Goal: Information Seeking & Learning: Learn about a topic

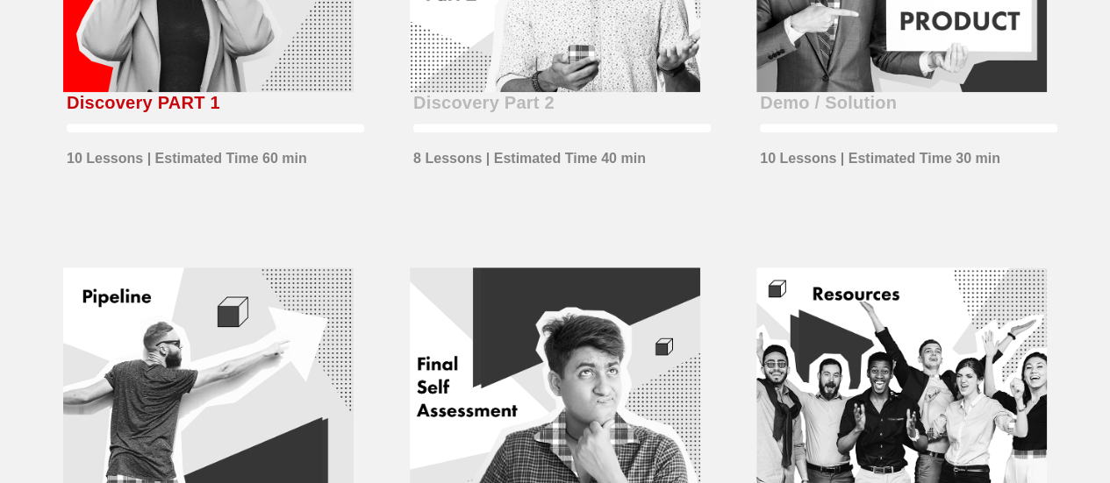
scroll to position [439, 0]
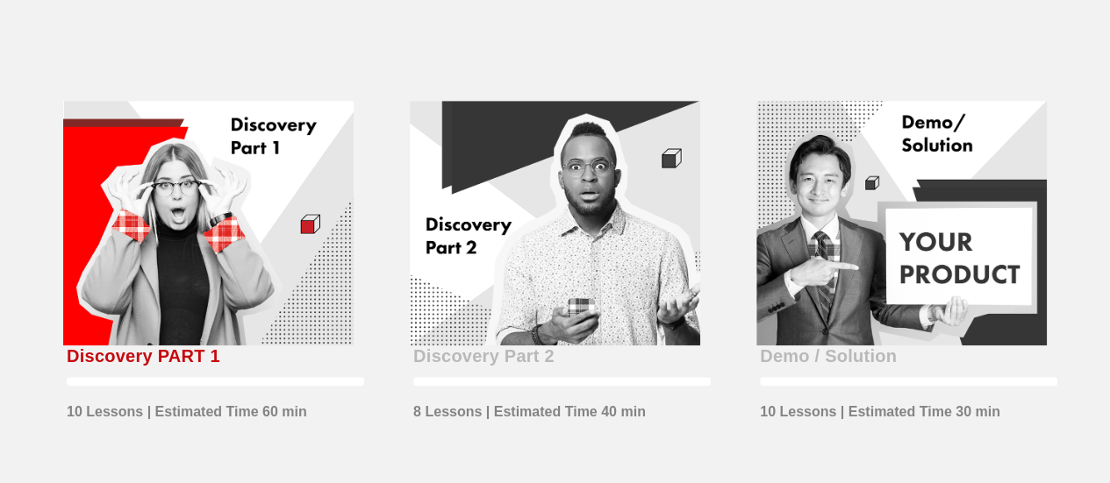
click at [238, 204] on div at bounding box center [208, 224] width 290 height 246
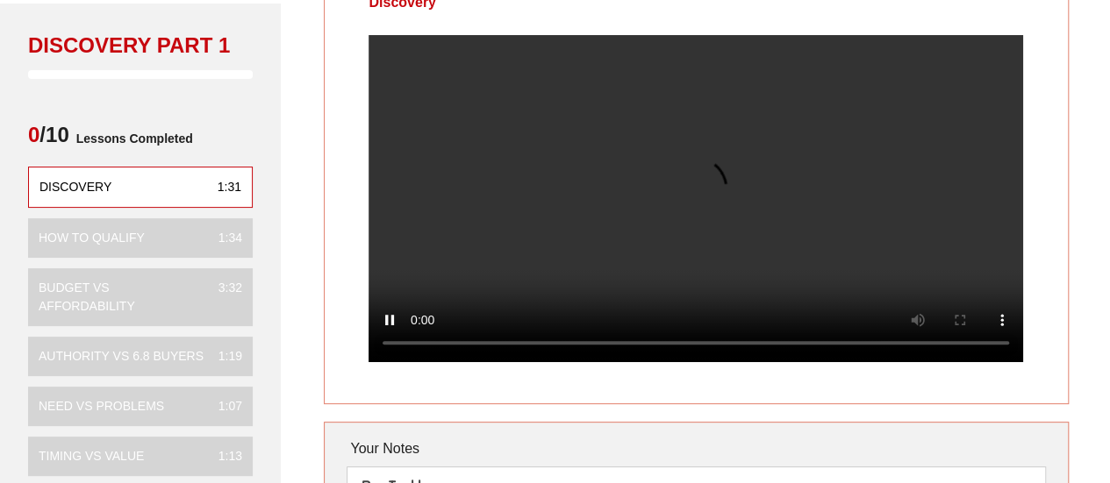
scroll to position [88, 0]
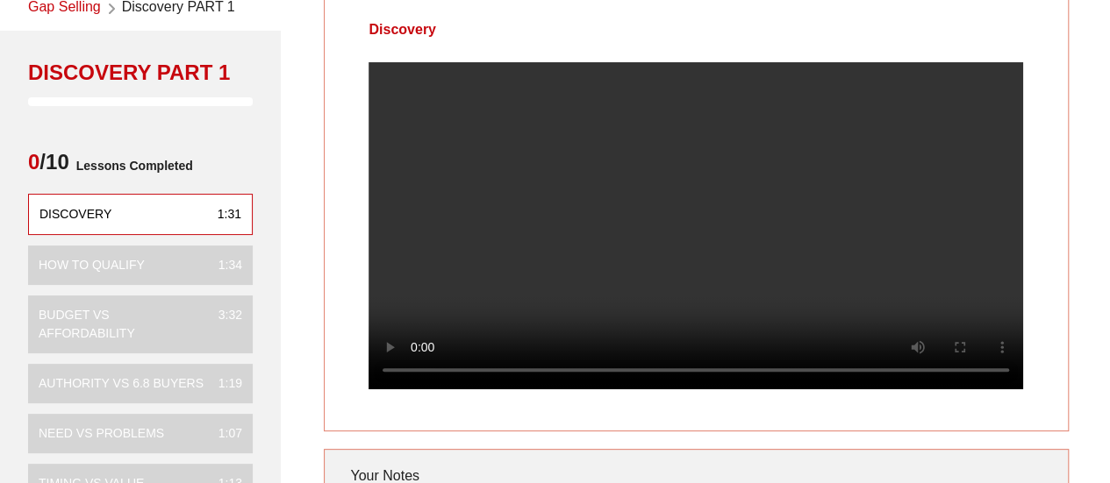
click at [288, 90] on div "Discovery Your Notes Save Note Show All Notes" at bounding box center [696, 373] width 848 height 775
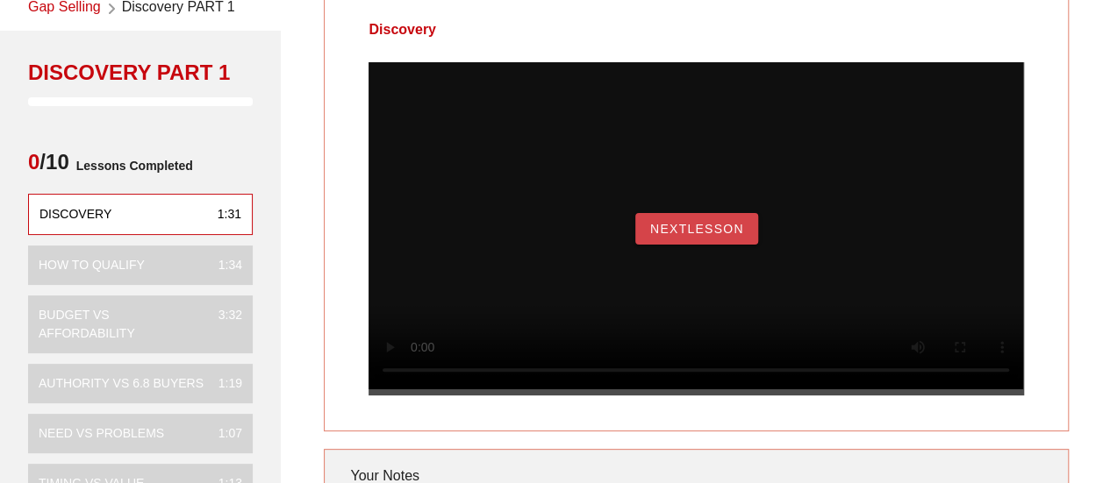
click at [711, 236] on span "NextLesson" at bounding box center [696, 229] width 95 height 14
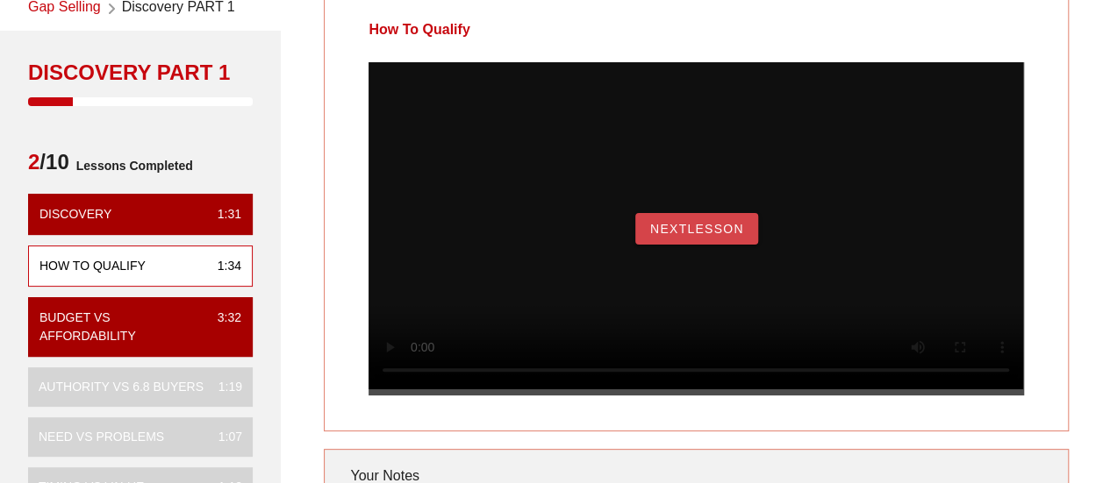
click at [733, 245] on button "NextLesson" at bounding box center [696, 229] width 123 height 32
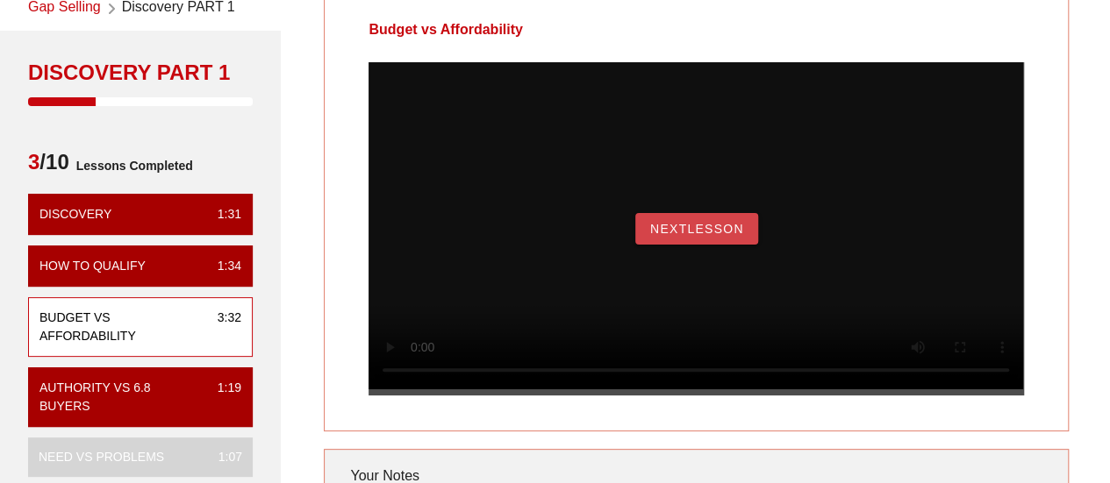
click at [671, 236] on span "NextLesson" at bounding box center [696, 229] width 95 height 14
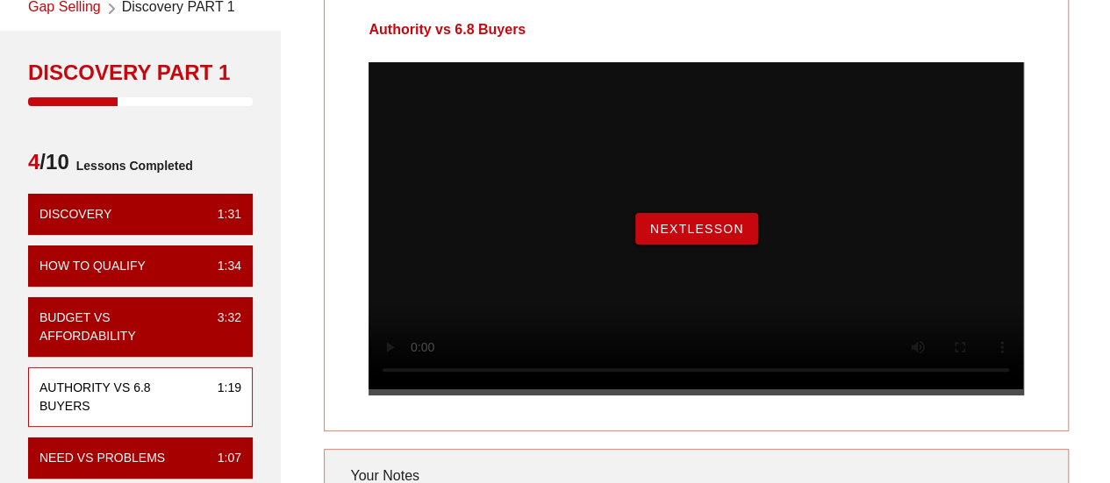
click at [702, 236] on span "NextLesson" at bounding box center [696, 229] width 95 height 14
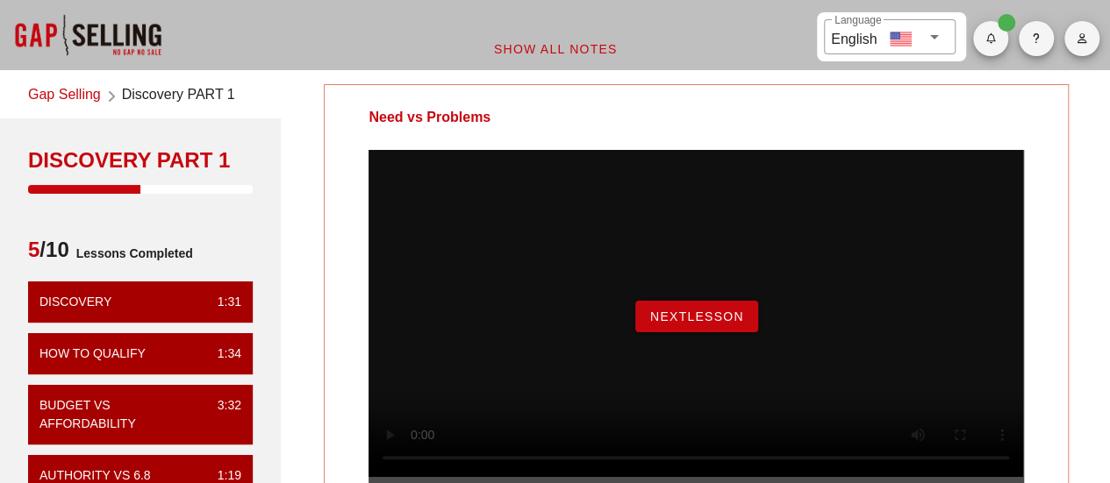
click at [679, 326] on button "NextLesson" at bounding box center [696, 317] width 123 height 32
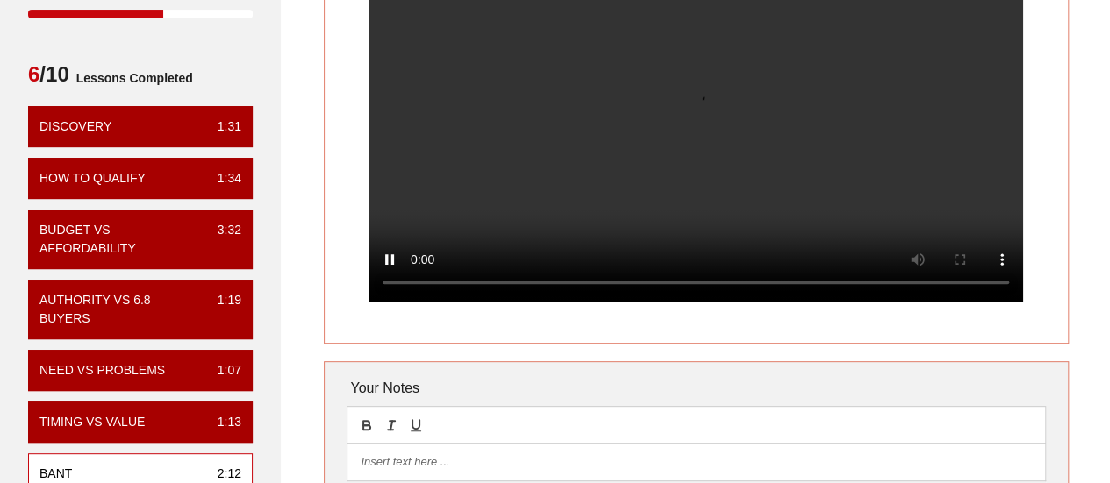
scroll to position [88, 0]
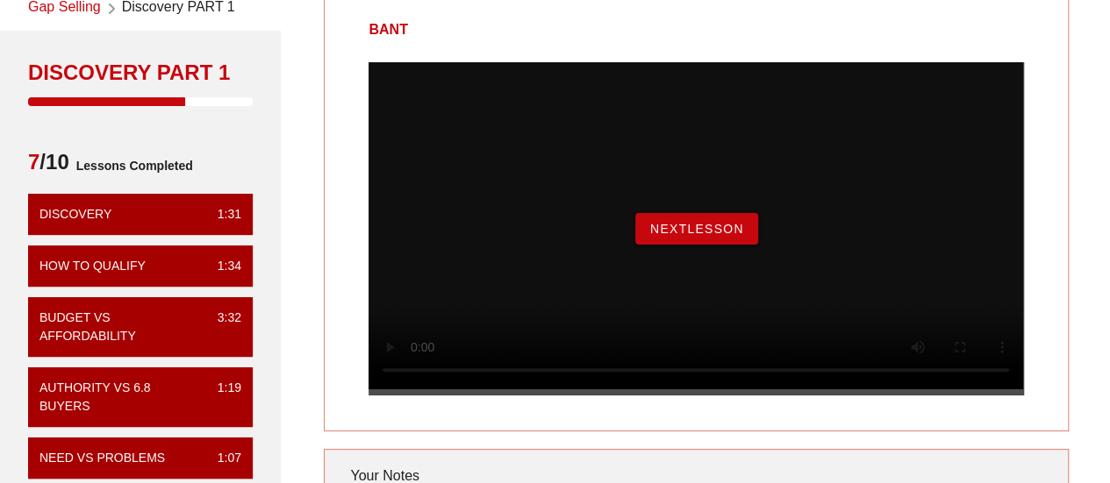
click at [696, 236] on span "NextLesson" at bounding box center [696, 229] width 95 height 14
click at [716, 236] on span "NextLesson" at bounding box center [696, 229] width 95 height 14
click at [719, 236] on span "Next Video" at bounding box center [696, 229] width 86 height 14
click at [708, 245] on button "Begin Exercise" at bounding box center [696, 229] width 148 height 32
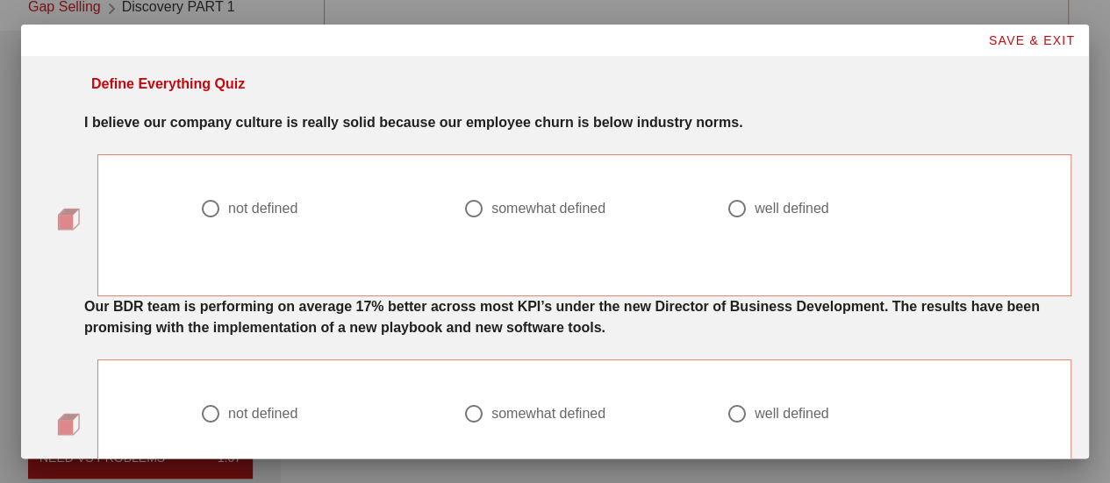
scroll to position [0, 0]
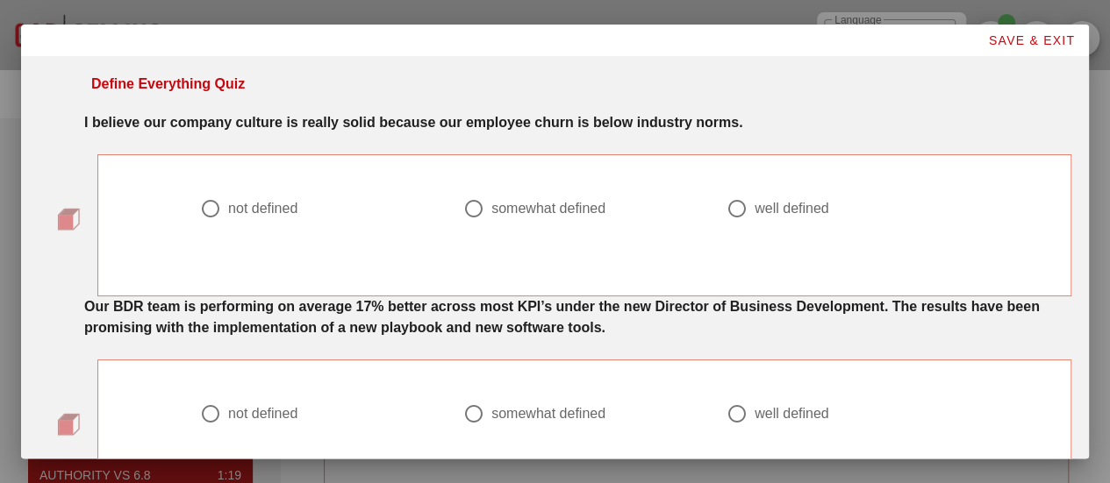
click at [461, 206] on div at bounding box center [474, 209] width 30 height 30
radio input "true"
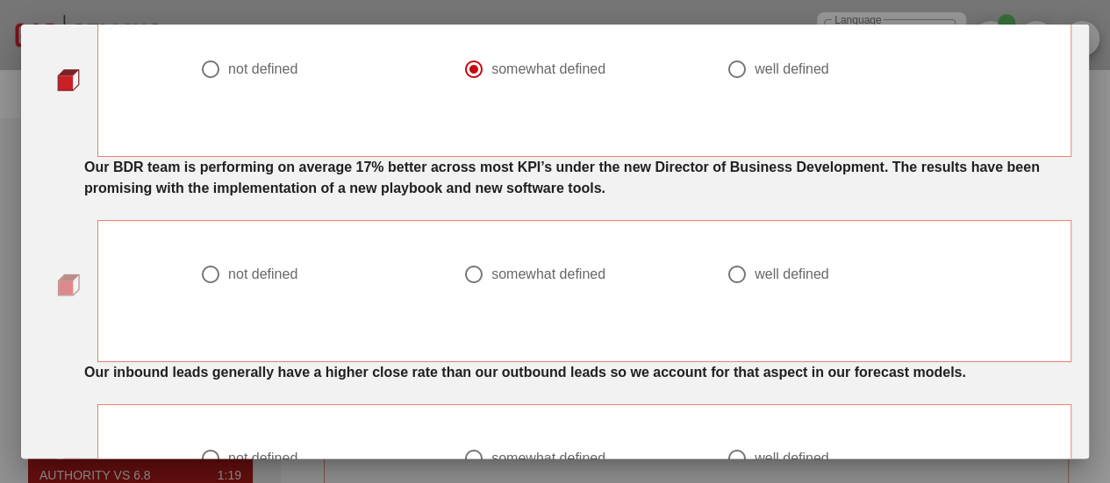
scroll to position [175, 0]
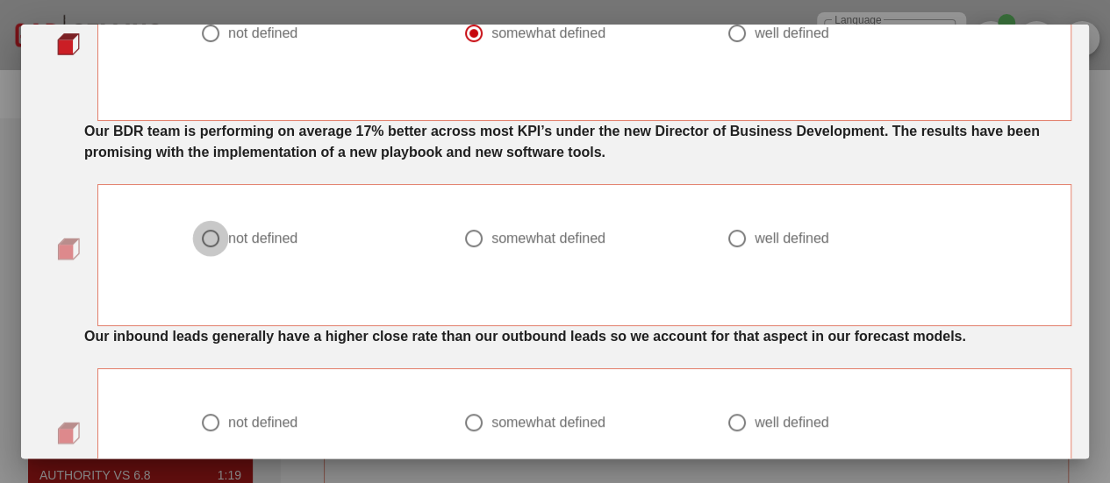
click at [200, 243] on div at bounding box center [211, 239] width 30 height 30
radio input "true"
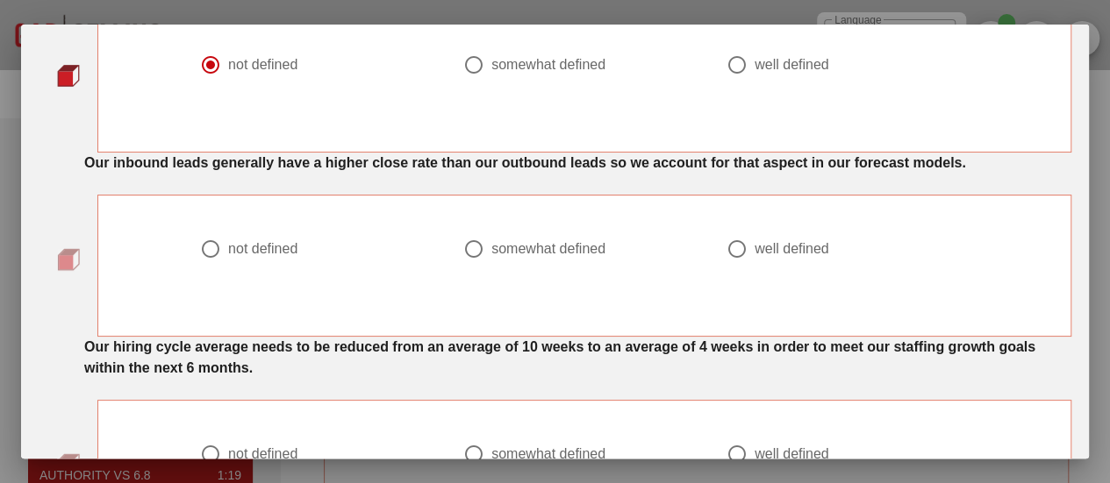
scroll to position [351, 0]
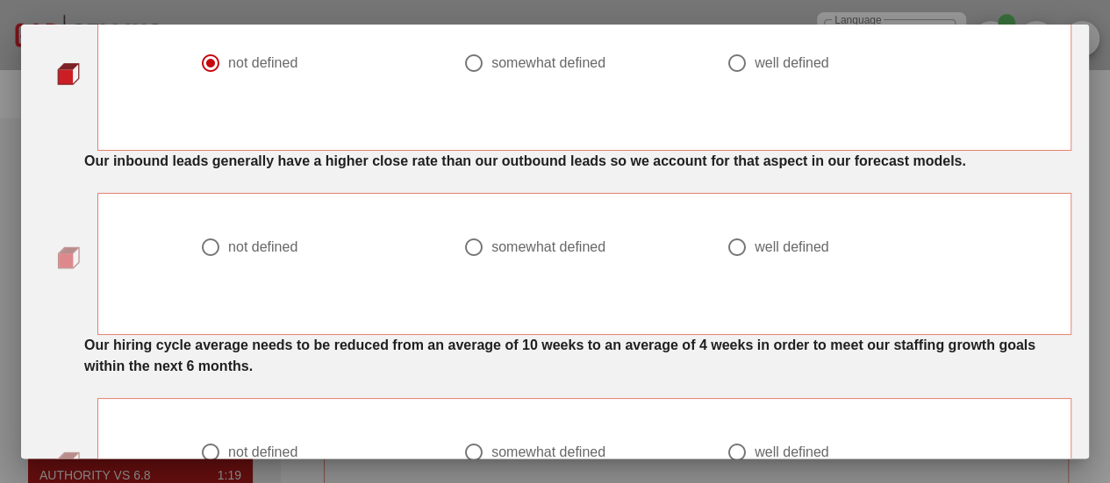
click at [204, 250] on div at bounding box center [211, 248] width 30 height 30
radio input "true"
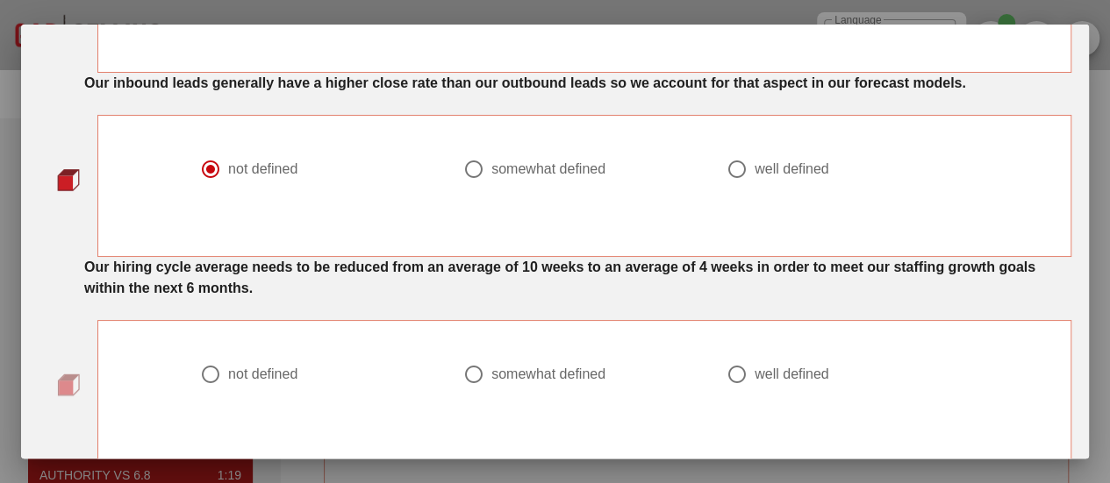
scroll to position [526, 0]
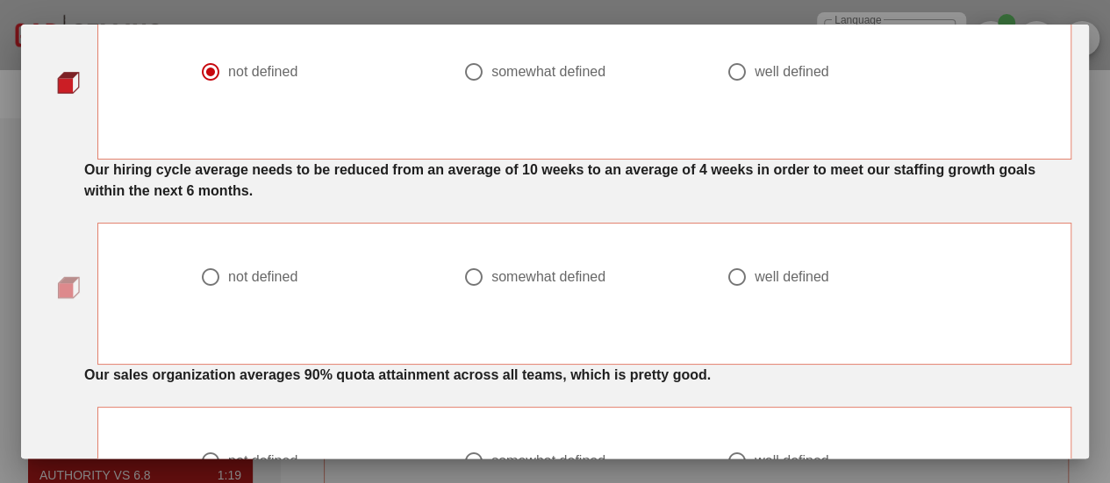
click at [729, 276] on div at bounding box center [737, 277] width 30 height 30
radio input "true"
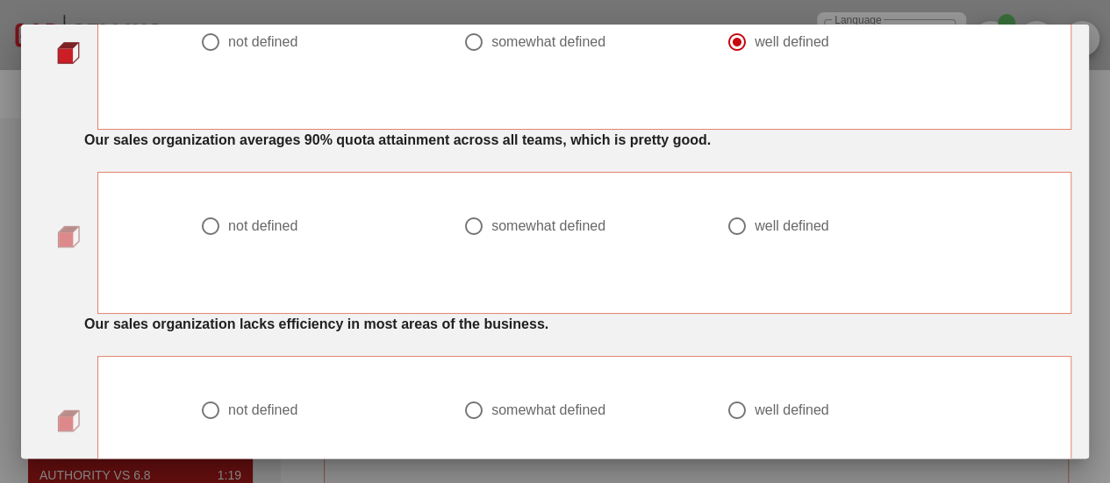
scroll to position [790, 0]
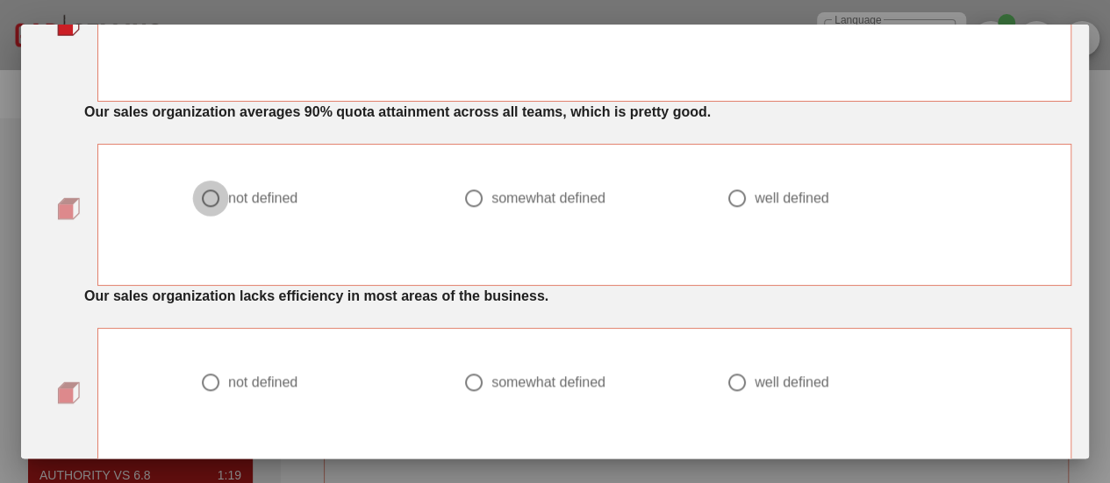
click at [211, 198] on div at bounding box center [211, 198] width 30 height 30
radio input "true"
click at [204, 376] on div at bounding box center [211, 383] width 30 height 30
radio input "true"
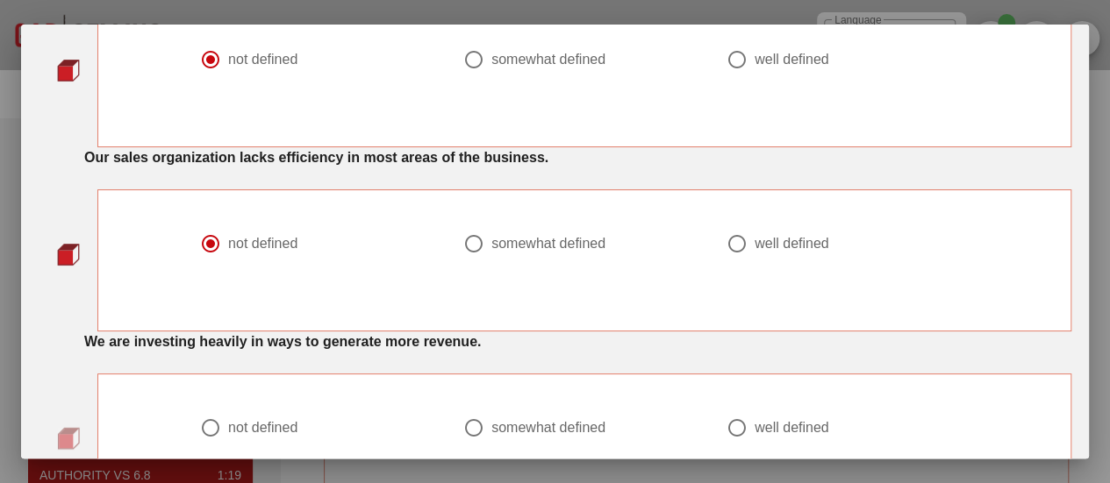
scroll to position [1141, 0]
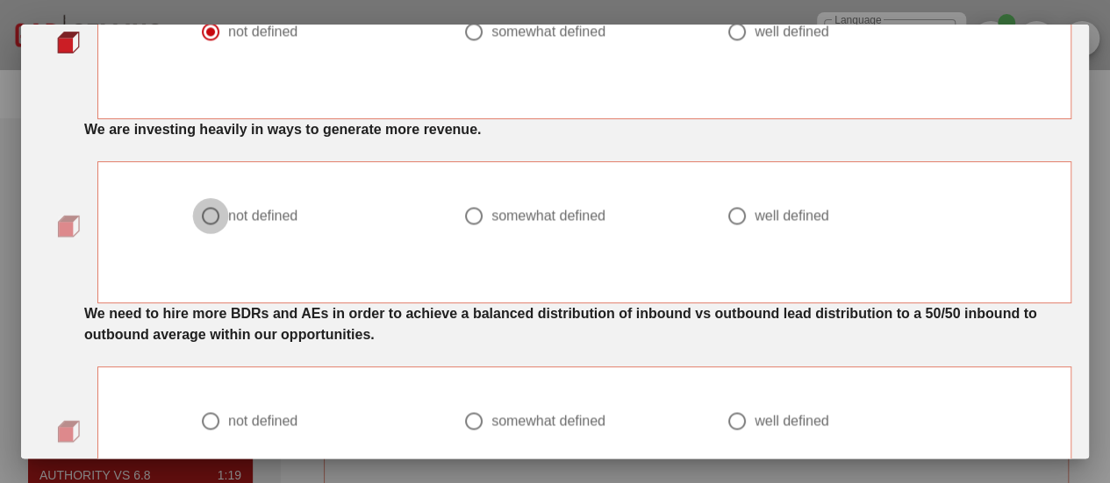
click at [200, 207] on div at bounding box center [211, 216] width 30 height 30
radio input "true"
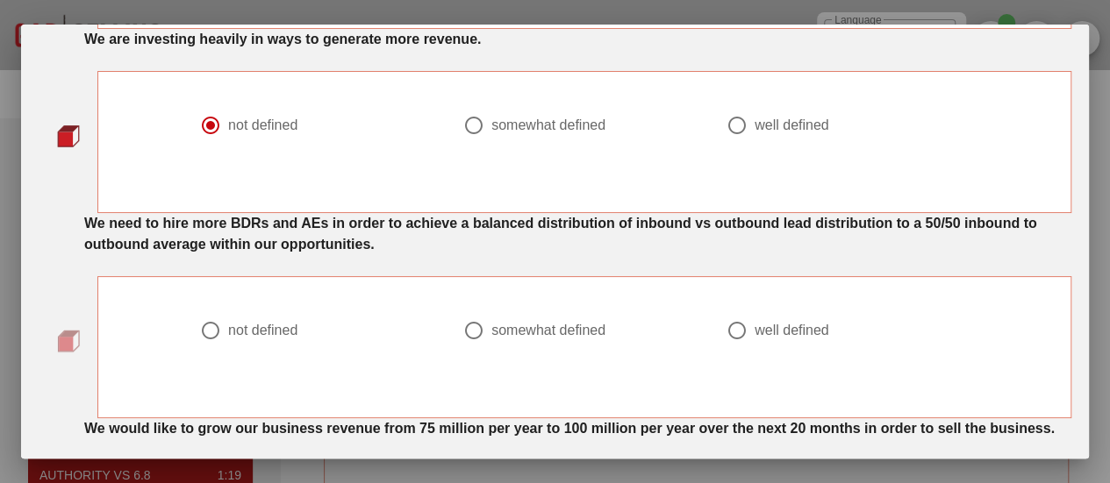
scroll to position [1316, 0]
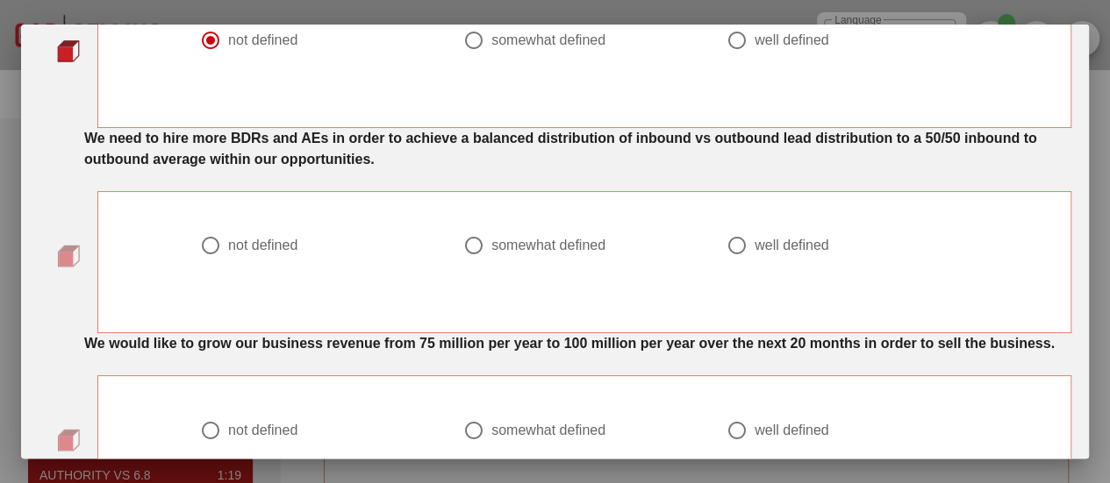
click at [725, 240] on div at bounding box center [737, 246] width 30 height 30
radio input "true"
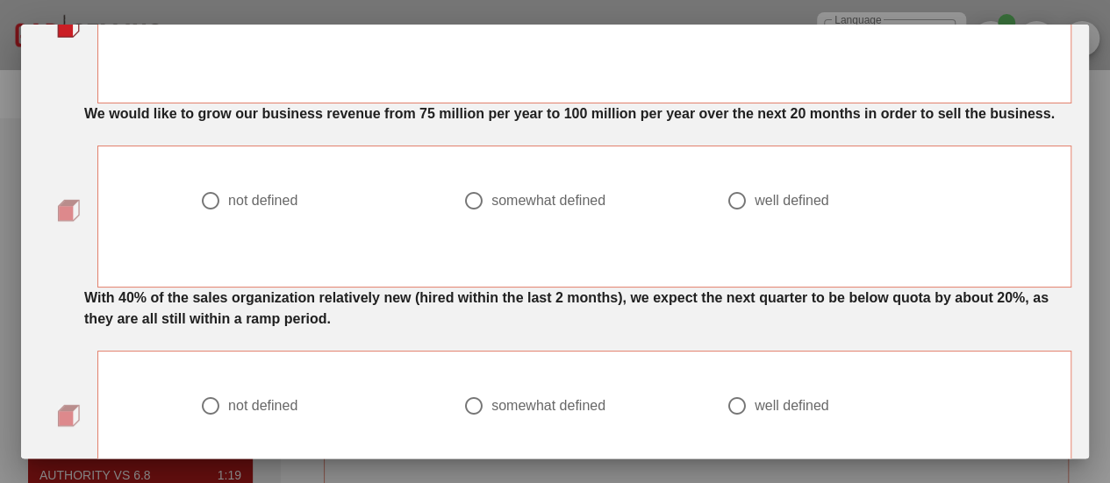
scroll to position [1579, 0]
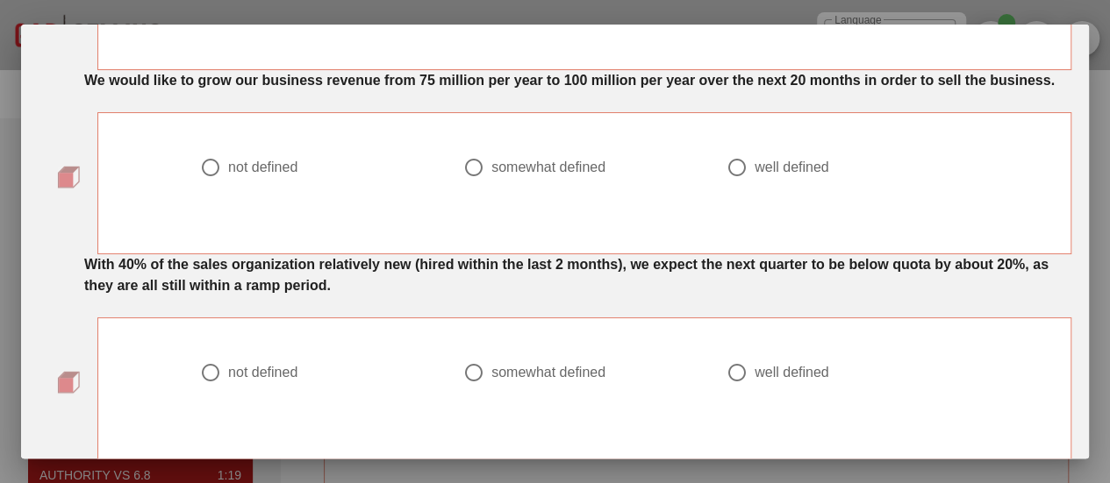
click at [467, 162] on div at bounding box center [474, 167] width 30 height 30
radio input "true"
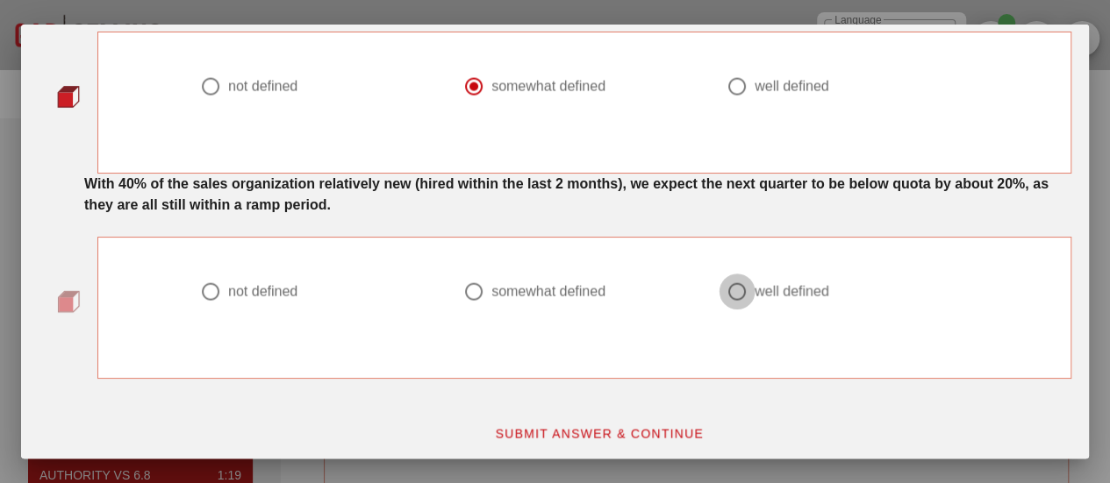
click at [732, 285] on div at bounding box center [737, 291] width 30 height 30
radio input "true"
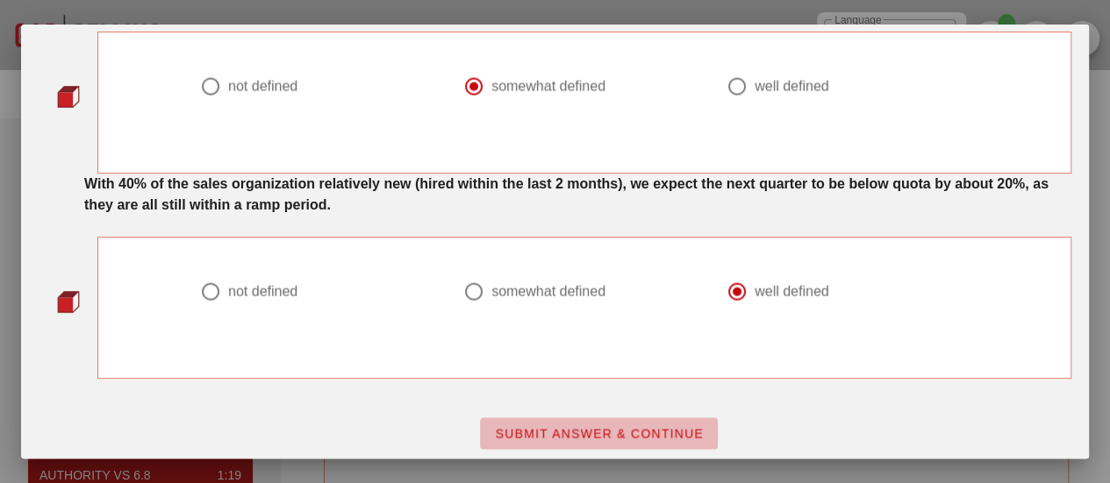
click at [589, 426] on span "SUBMIT ANSWER & CONTINUE" at bounding box center [599, 433] width 210 height 14
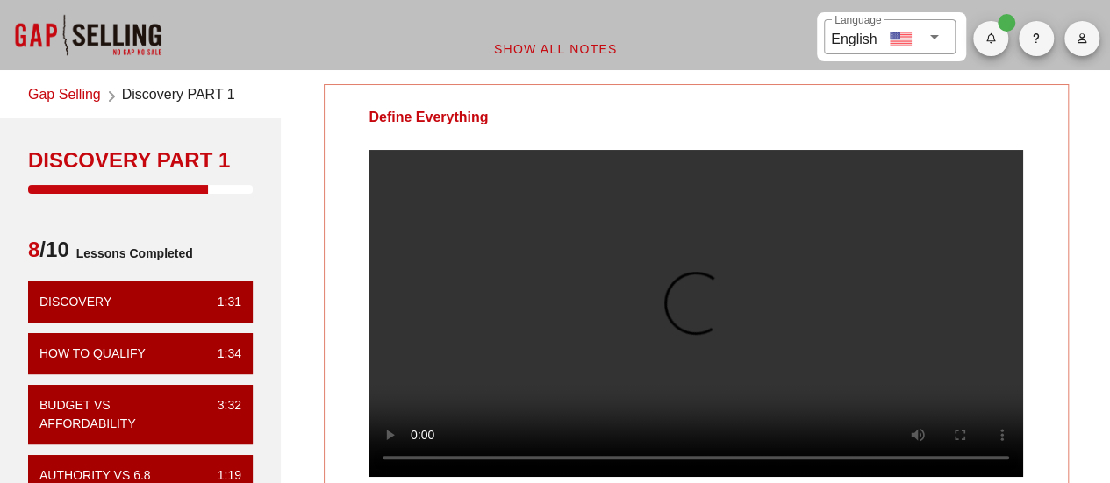
scroll to position [88, 0]
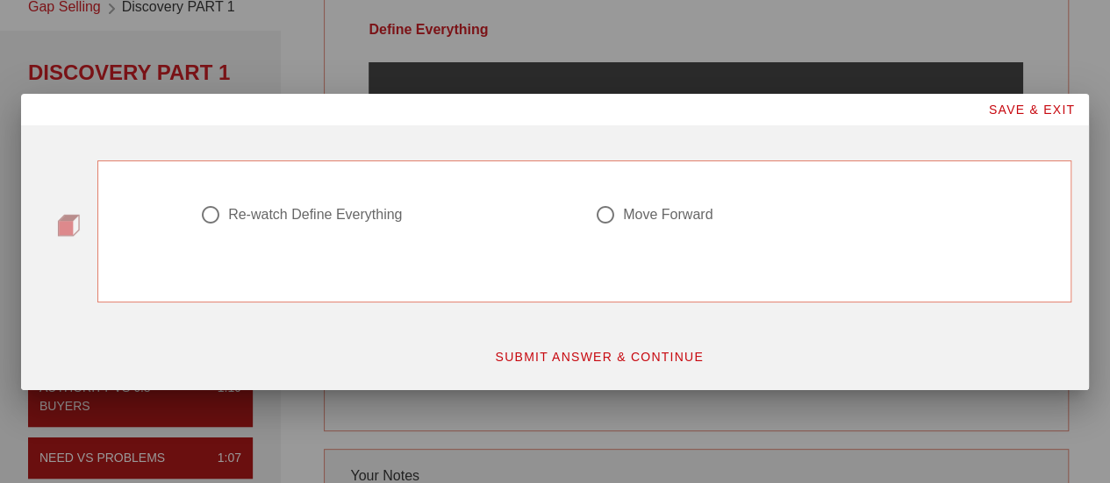
click at [216, 209] on div at bounding box center [211, 215] width 30 height 30
radio input "true"
click at [599, 366] on button "SUBMIT ANSWER & CONTINUE" at bounding box center [599, 357] width 238 height 32
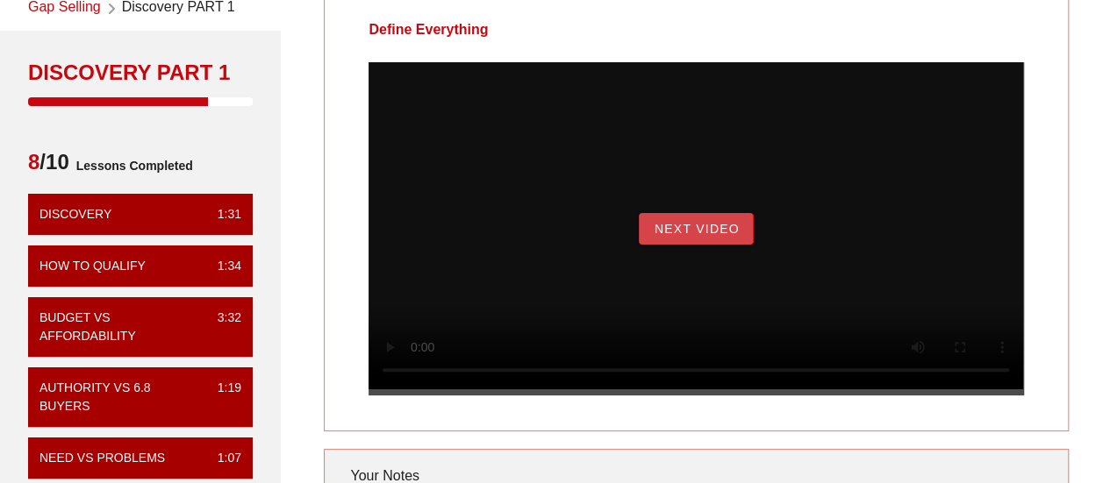
click at [699, 236] on span "Next Video" at bounding box center [696, 229] width 86 height 14
click at [726, 245] on button "Begin Exercise" at bounding box center [696, 229] width 148 height 32
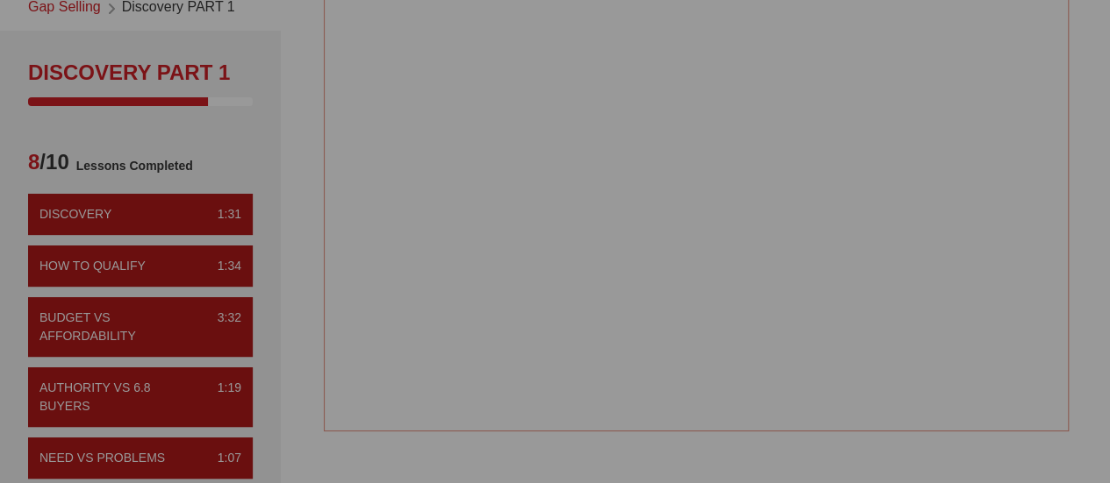
scroll to position [0, 0]
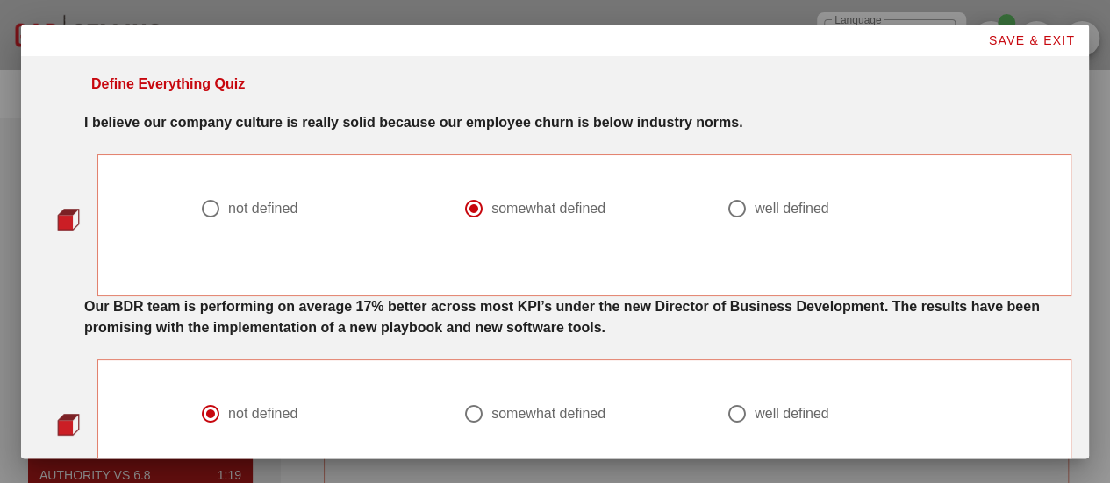
click at [207, 206] on div at bounding box center [211, 209] width 30 height 30
radio input "true"
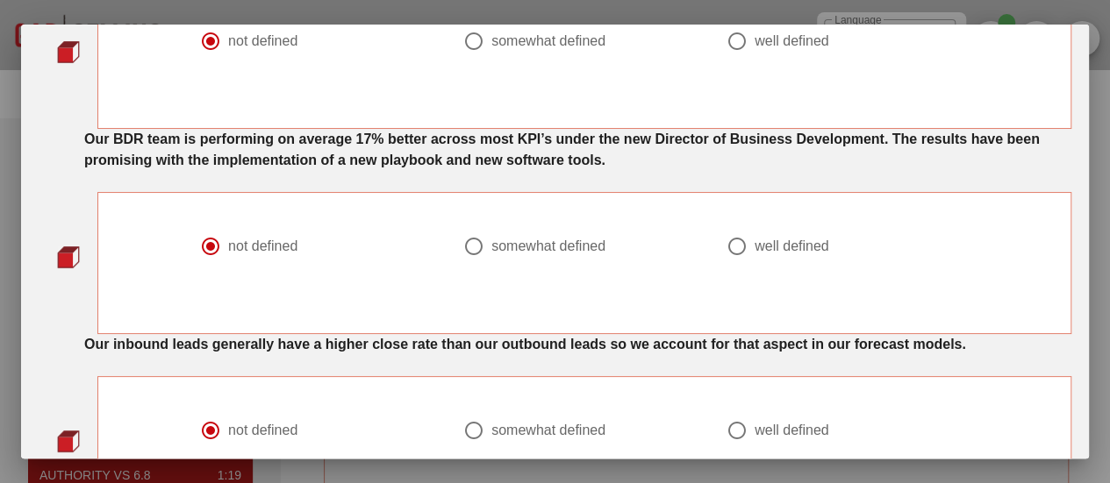
scroll to position [175, 0]
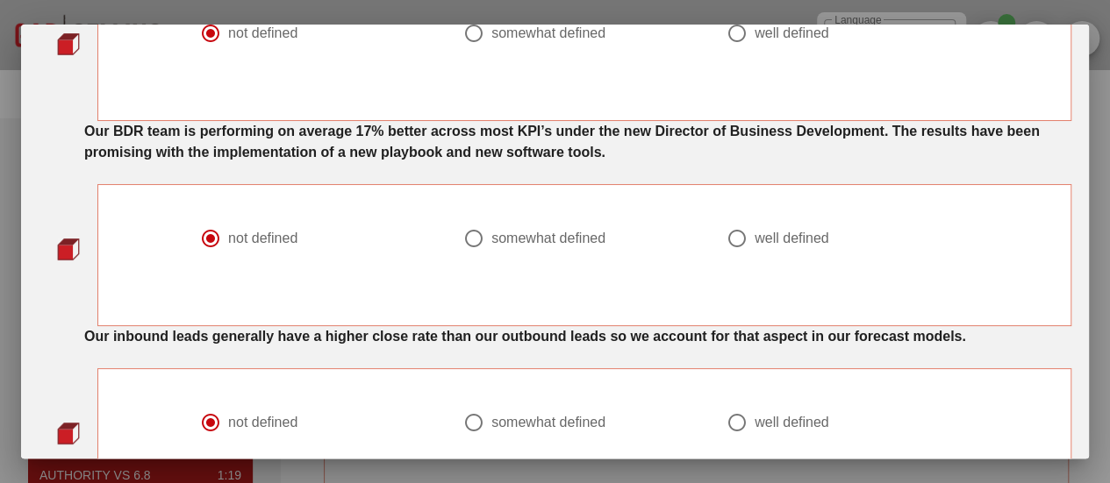
click at [474, 243] on div at bounding box center [474, 239] width 30 height 30
radio input "false"
radio input "true"
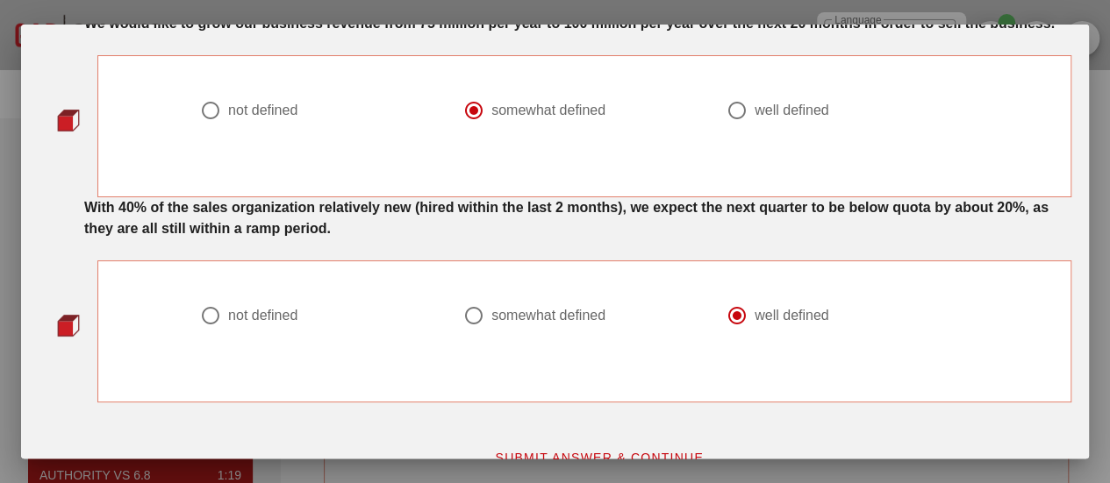
scroll to position [1660, 0]
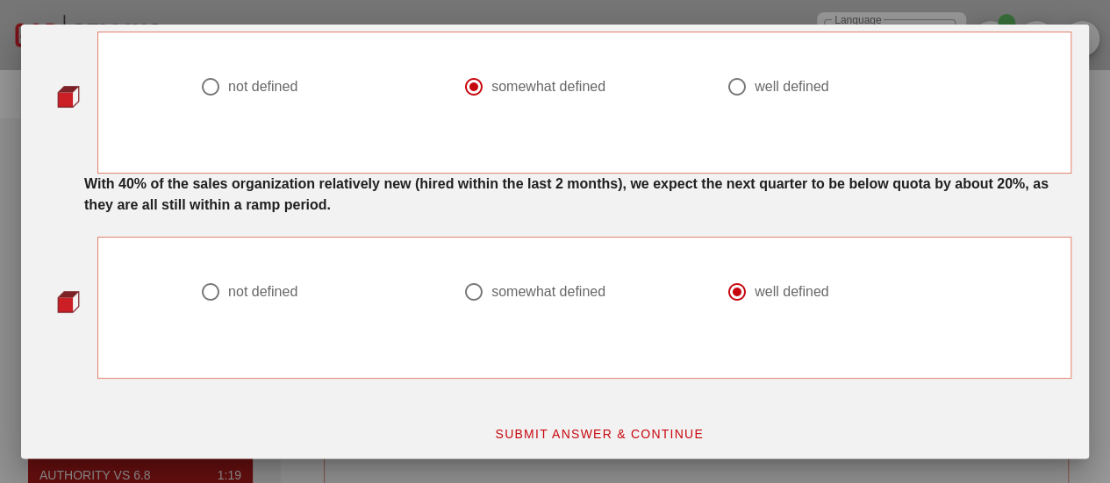
click at [207, 278] on div at bounding box center [211, 291] width 30 height 30
radio input "true"
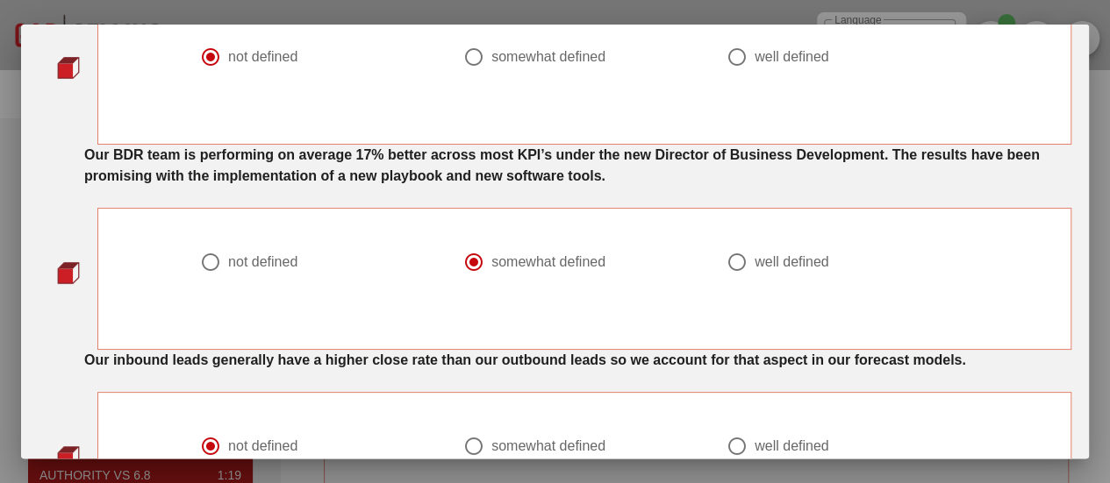
scroll to position [175, 0]
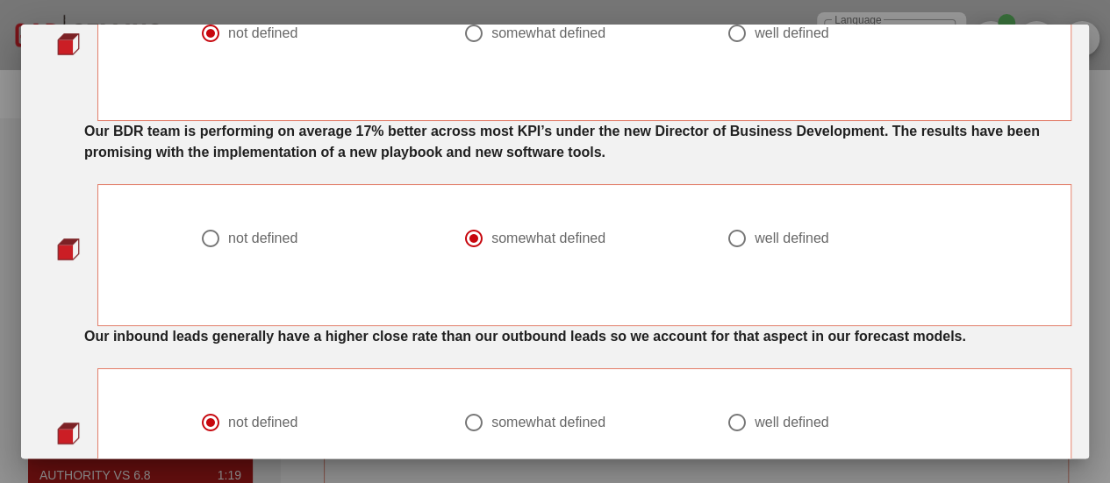
click at [200, 229] on div at bounding box center [211, 239] width 30 height 30
radio input "true"
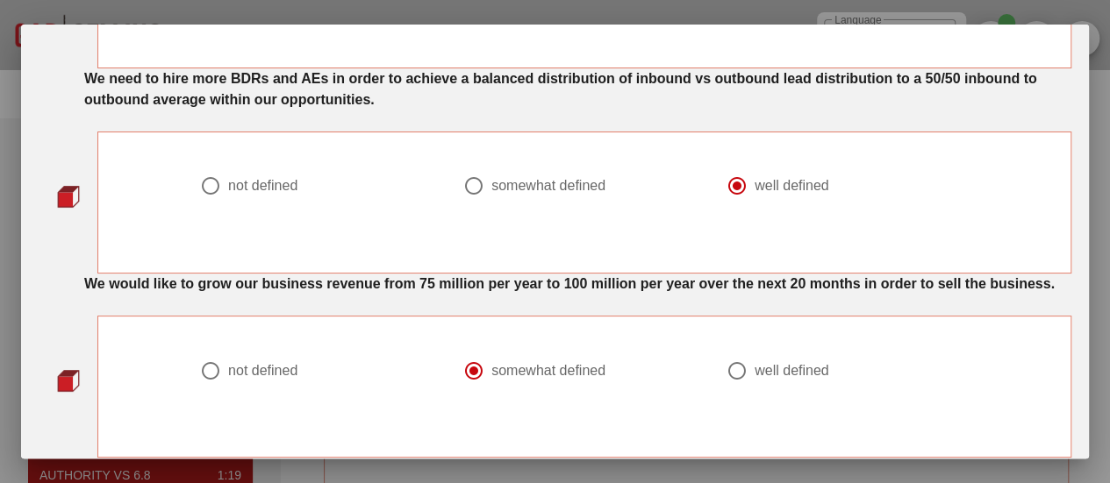
scroll to position [1404, 0]
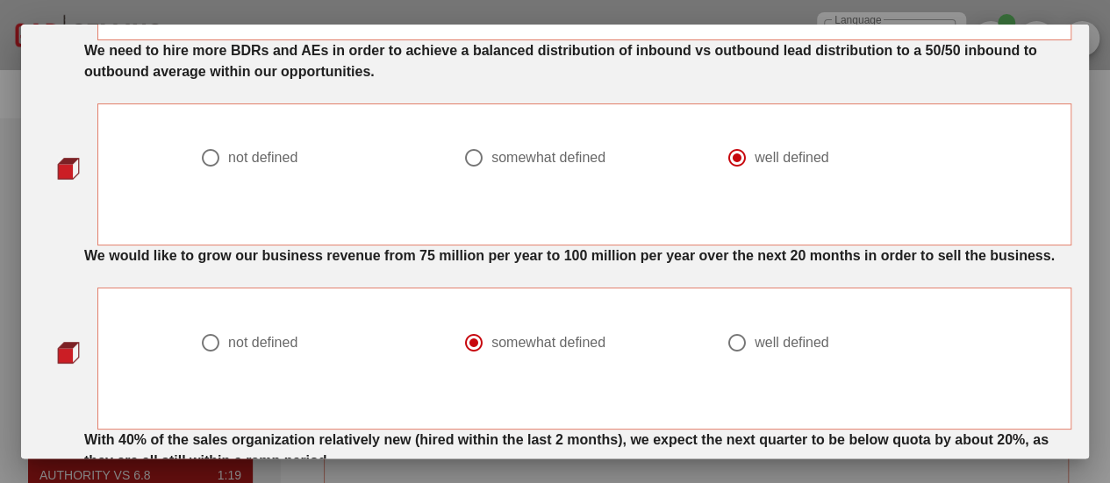
click at [471, 155] on div at bounding box center [474, 158] width 30 height 30
radio input "true"
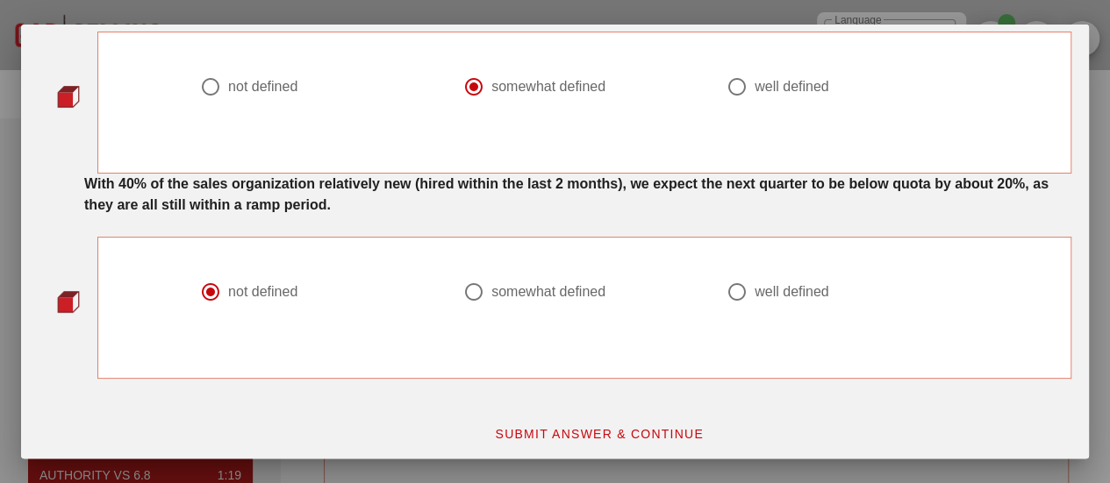
click at [542, 426] on span "SUBMIT ANSWER & CONTINUE" at bounding box center [599, 433] width 210 height 14
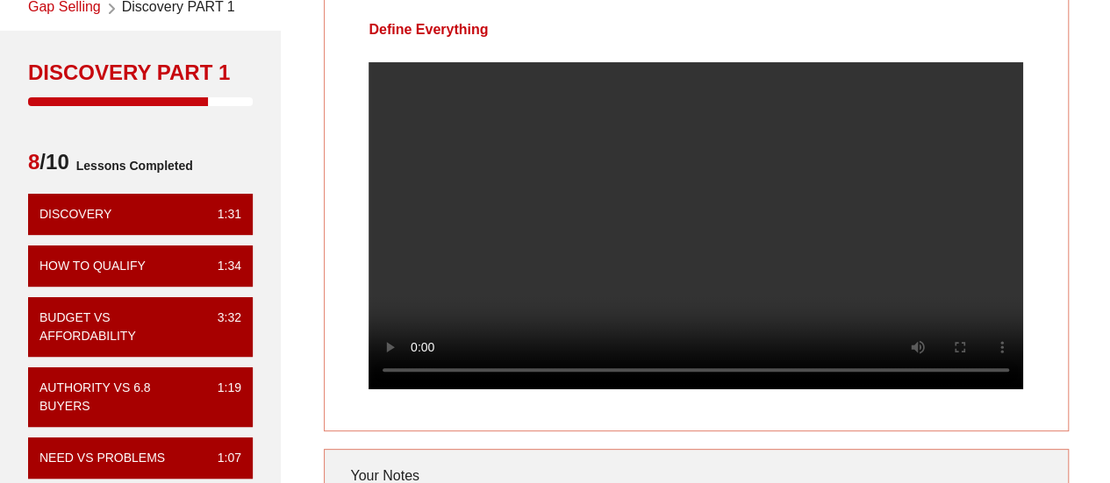
scroll to position [88, 0]
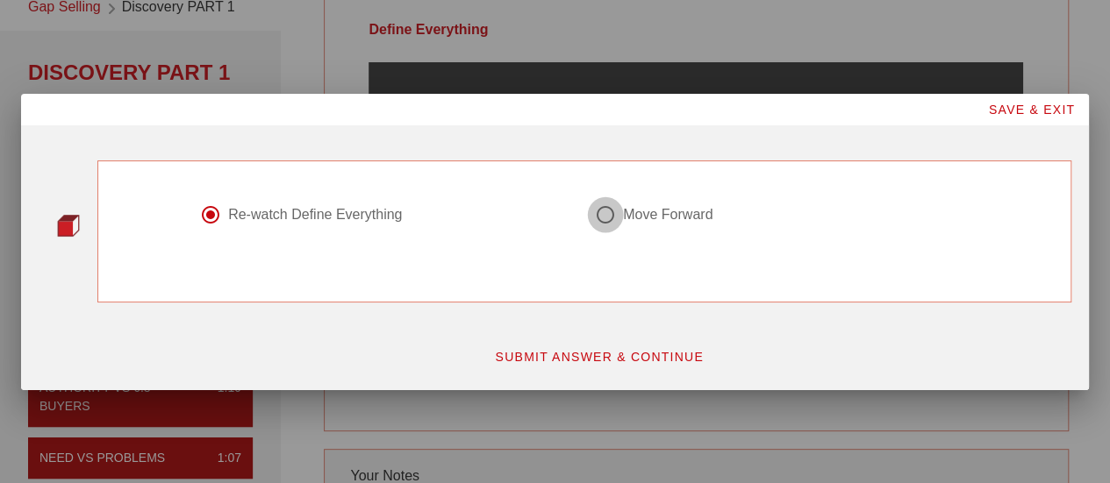
click at [605, 216] on div at bounding box center [605, 215] width 30 height 30
radio input "false"
radio input "true"
click at [608, 359] on span "SUBMIT ANSWER & CONTINUE" at bounding box center [599, 357] width 210 height 14
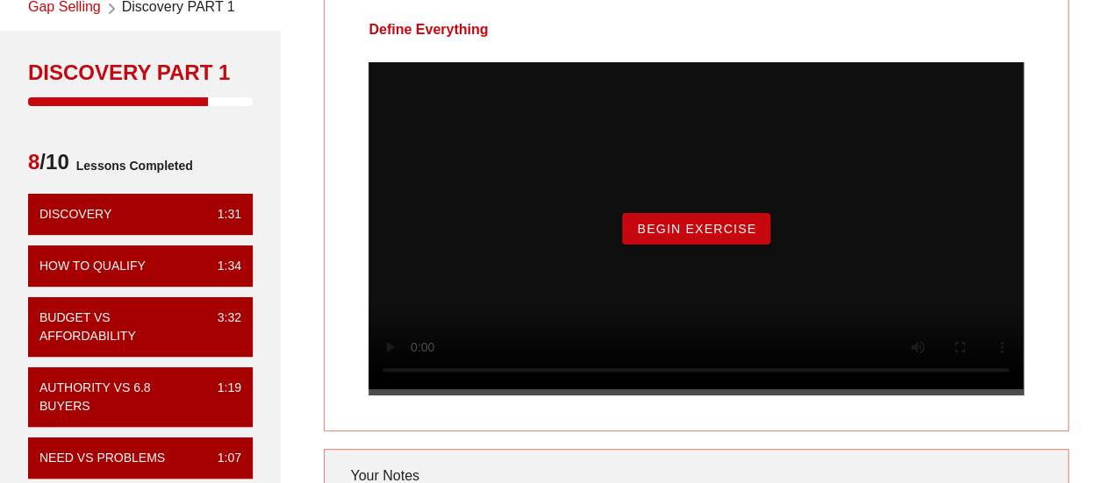
click at [663, 236] on span "Begin Exercise" at bounding box center [696, 229] width 120 height 14
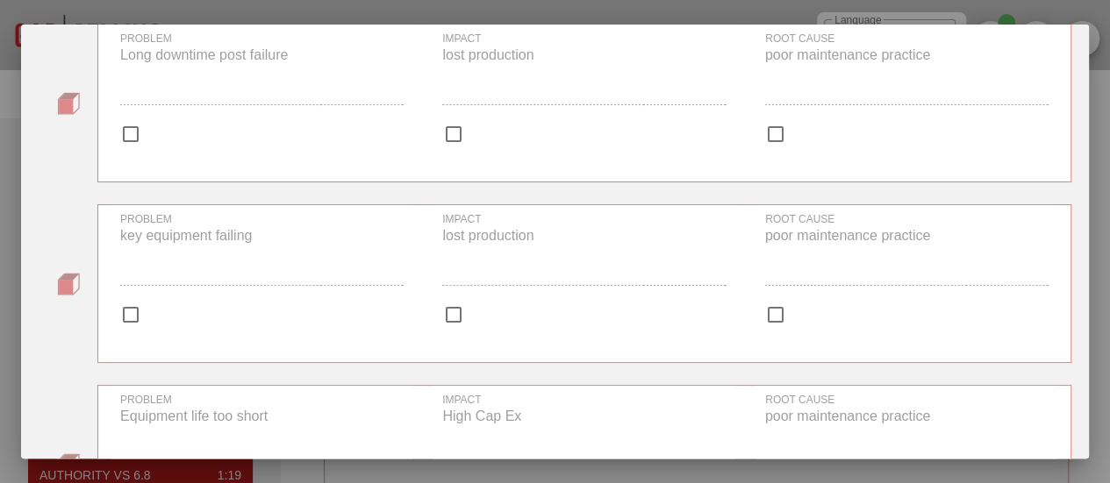
scroll to position [364, 0]
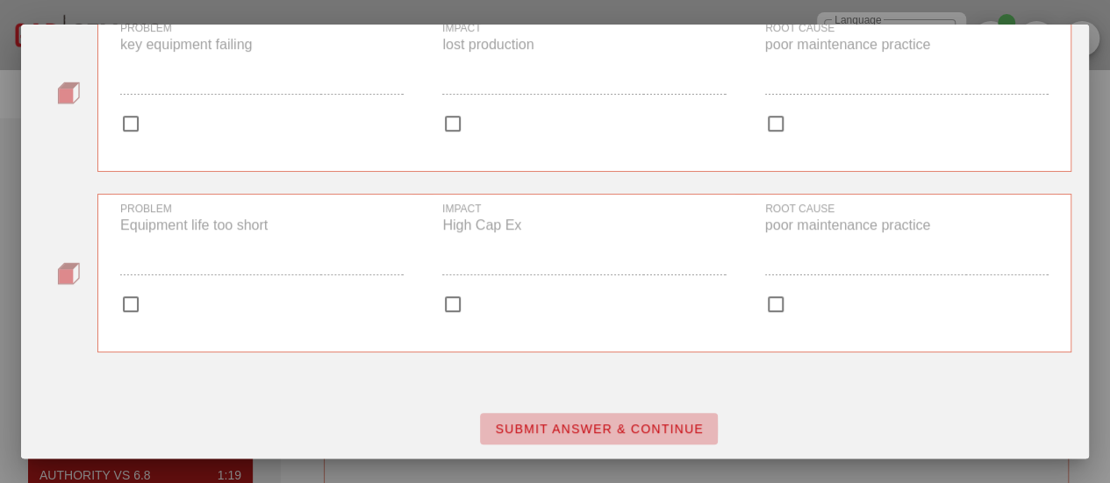
click at [572, 429] on span "SUBMIT ANSWER & CONTINUE" at bounding box center [599, 429] width 210 height 14
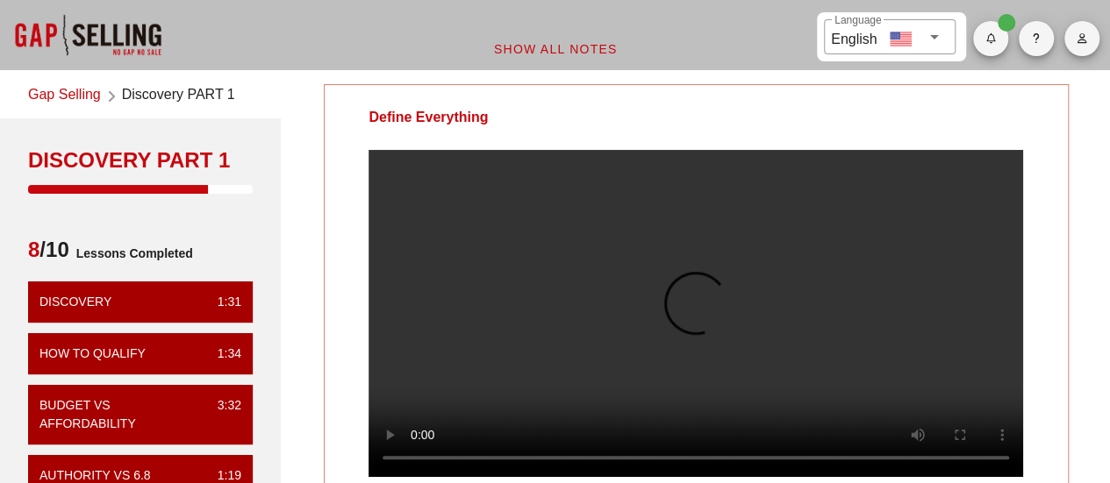
scroll to position [88, 0]
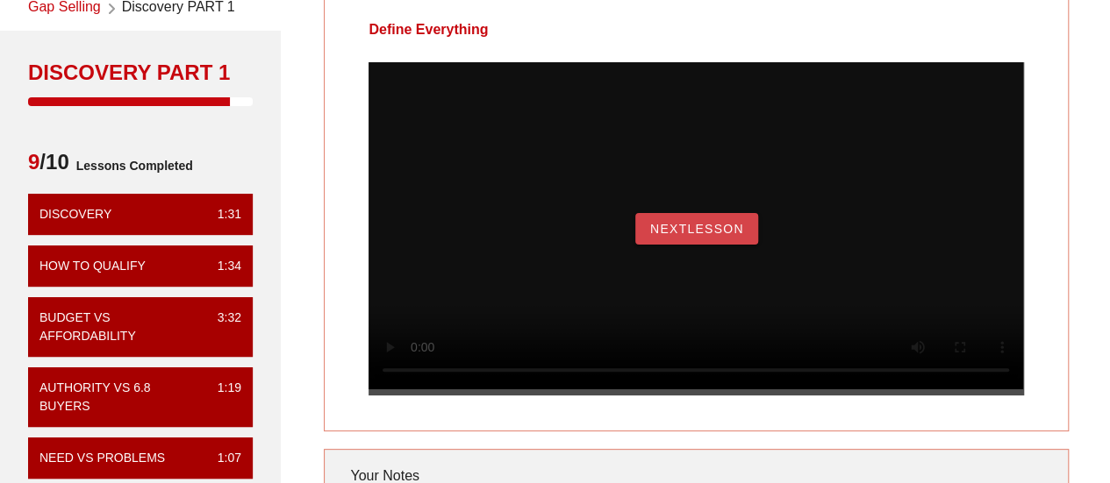
click at [662, 236] on span "NextLesson" at bounding box center [696, 229] width 95 height 14
click at [695, 229] on div "Next Video" at bounding box center [696, 228] width 655 height 333
click at [698, 236] on span "Next Video" at bounding box center [696, 229] width 86 height 14
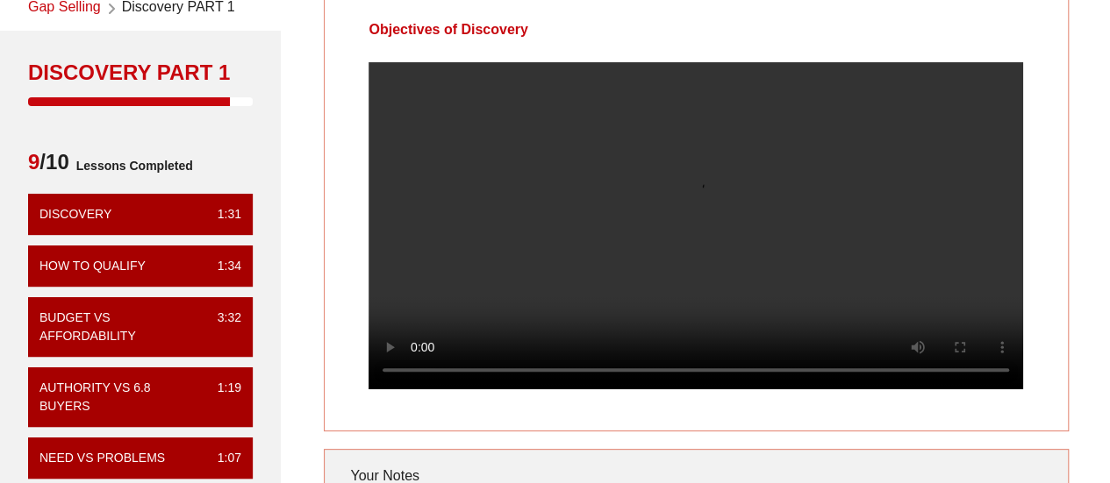
scroll to position [0, 0]
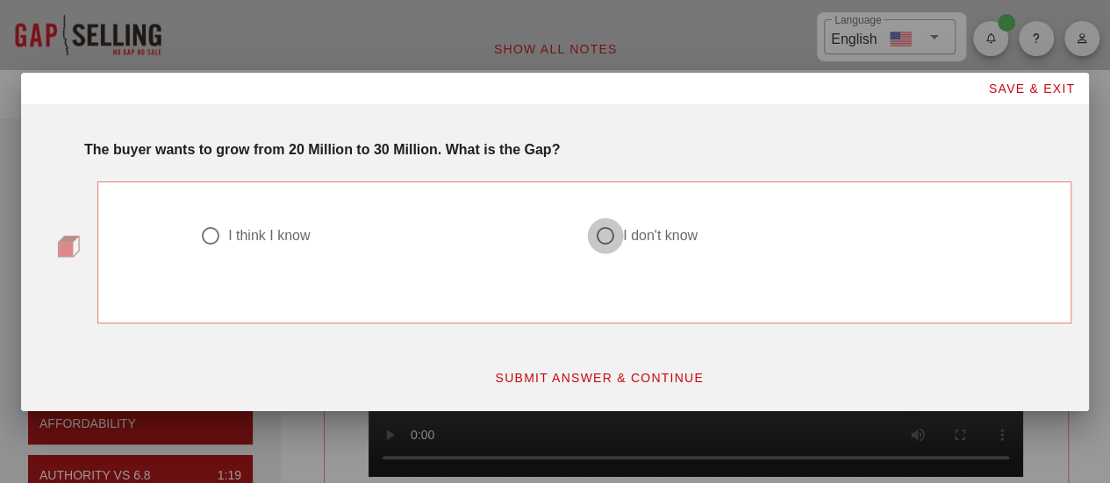
click at [606, 233] on div at bounding box center [605, 236] width 30 height 30
radio input "true"
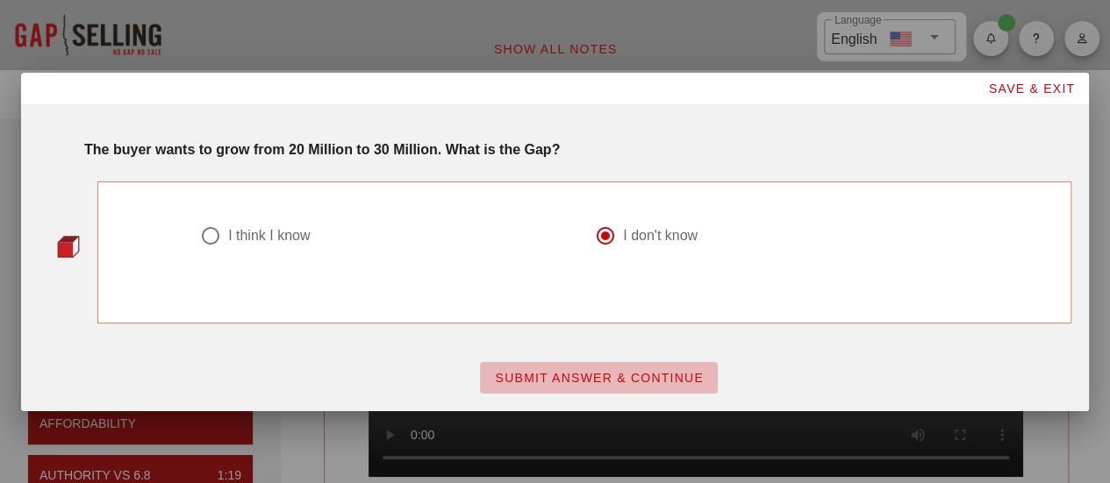
click at [605, 383] on span "SUBMIT ANSWER & CONTINUE" at bounding box center [599, 378] width 210 height 14
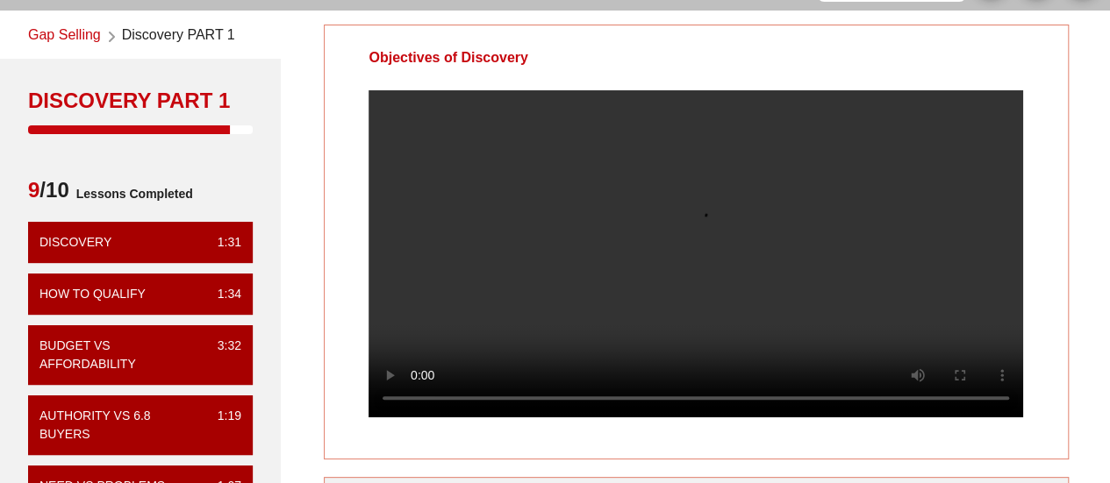
scroll to position [88, 0]
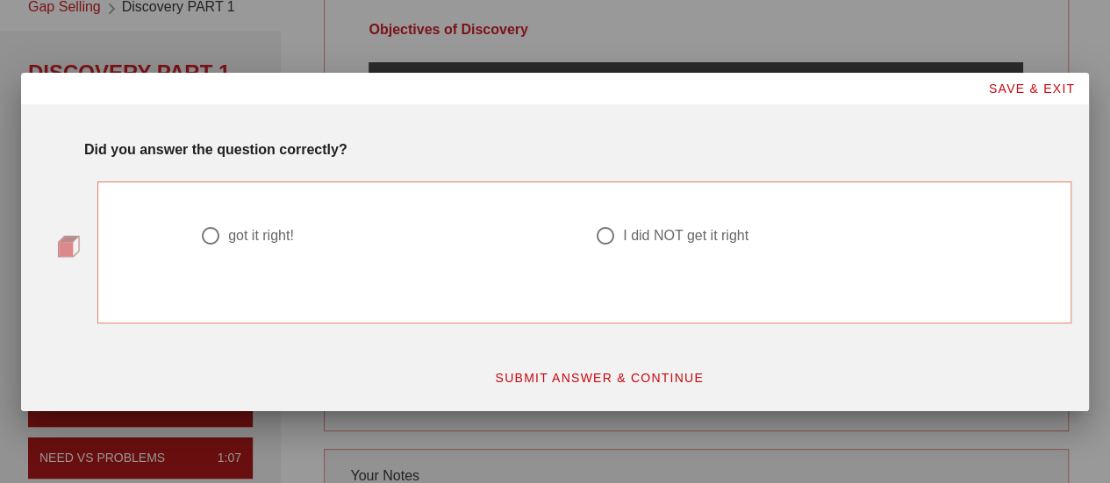
click at [599, 231] on div at bounding box center [605, 236] width 30 height 30
radio input "true"
click at [613, 373] on span "SUBMIT ANSWER & CONTINUE" at bounding box center [599, 378] width 210 height 14
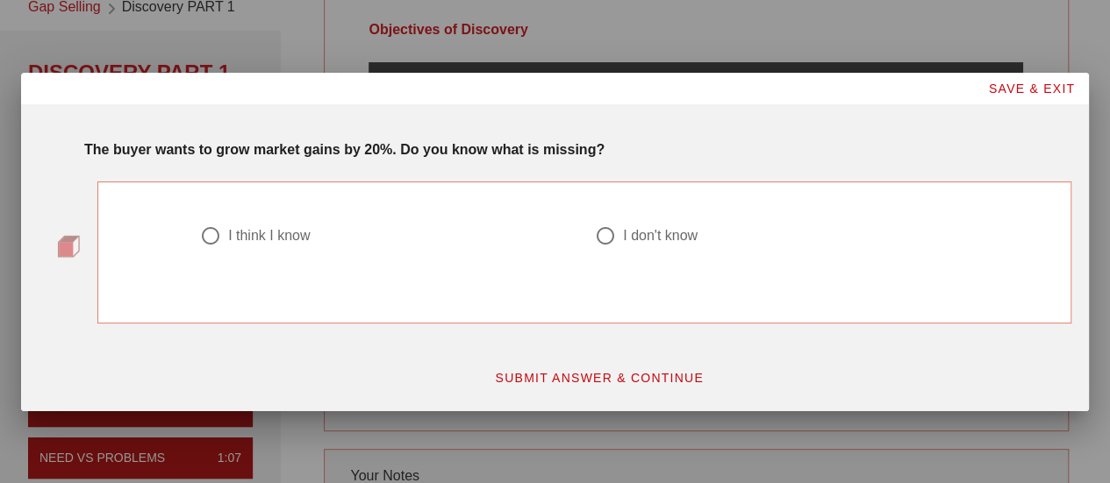
click at [213, 230] on div at bounding box center [211, 236] width 30 height 30
radio input "true"
click at [570, 376] on span "SUBMIT ANSWER & CONTINUE" at bounding box center [599, 378] width 210 height 14
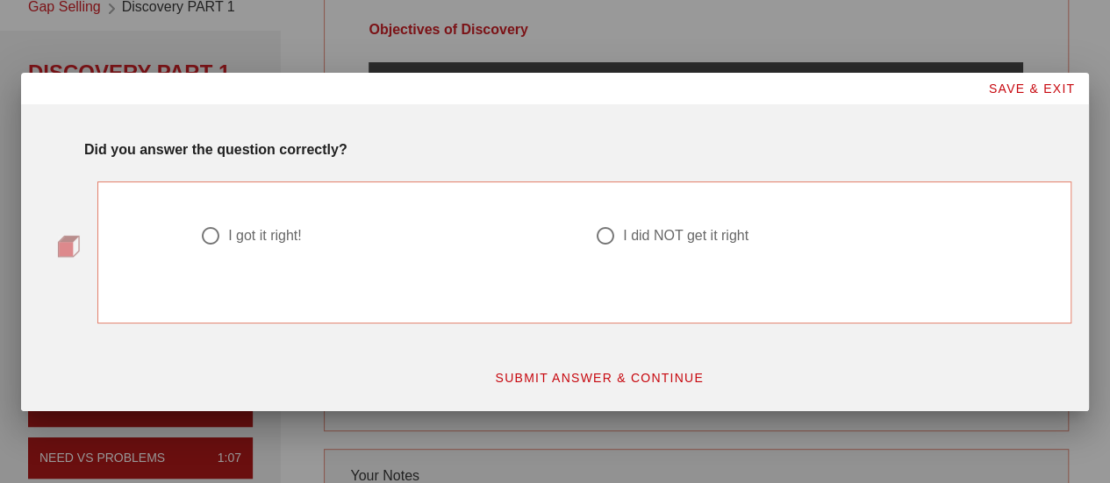
click at [253, 240] on div "I got it right!" at bounding box center [265, 236] width 74 height 18
radio input "true"
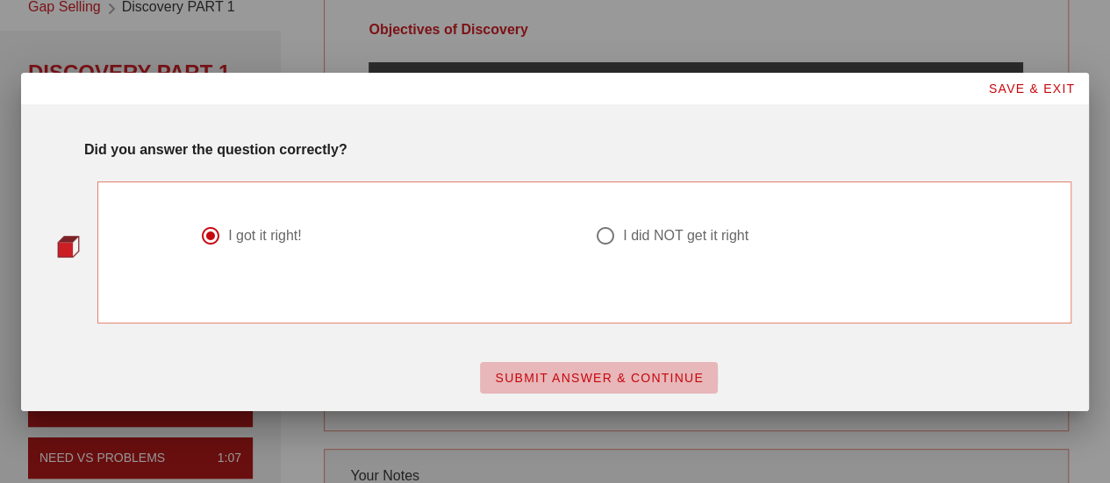
click at [574, 385] on button "SUBMIT ANSWER & CONTINUE" at bounding box center [599, 378] width 238 height 32
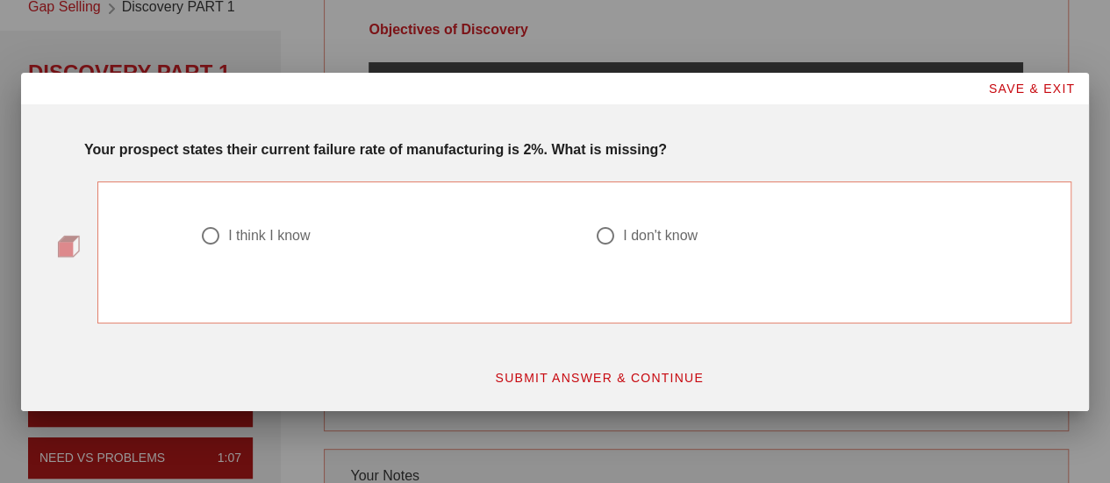
click at [240, 242] on div "I think I know" at bounding box center [269, 236] width 82 height 18
radio input "true"
click at [549, 369] on button "SUBMIT ANSWER & CONTINUE" at bounding box center [599, 378] width 238 height 32
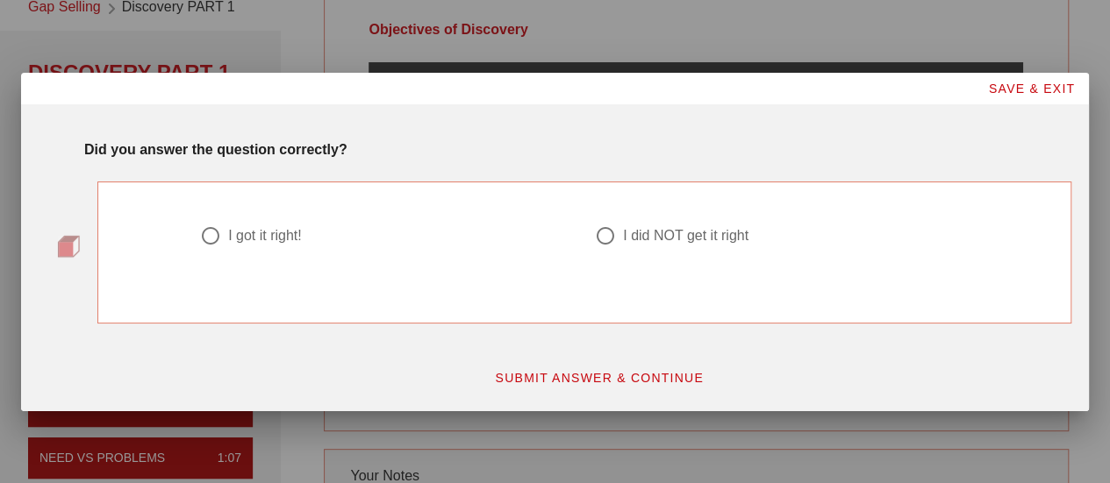
click at [226, 238] on div "I got it right!" at bounding box center [380, 235] width 360 height 21
radio input "true"
click at [615, 378] on span "SUBMIT ANSWER & CONTINUE" at bounding box center [599, 378] width 210 height 14
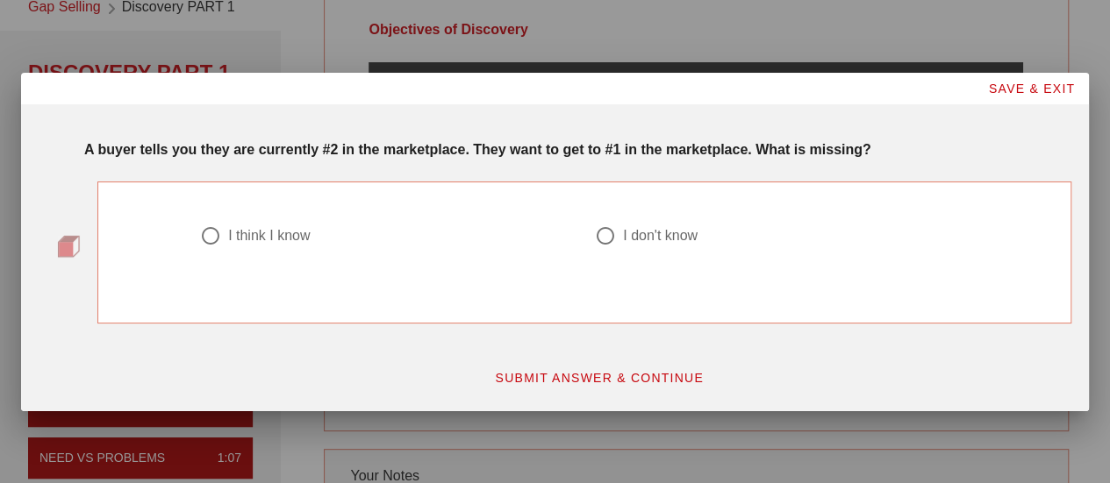
click at [262, 234] on div "I think I know" at bounding box center [269, 236] width 82 height 18
radio input "true"
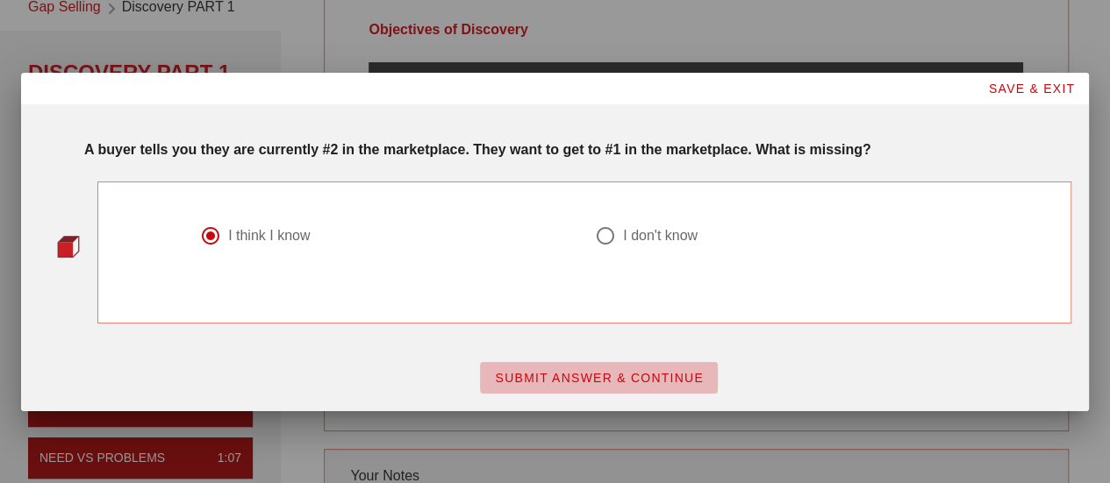
click at [604, 380] on span "SUBMIT ANSWER & CONTINUE" at bounding box center [599, 378] width 210 height 14
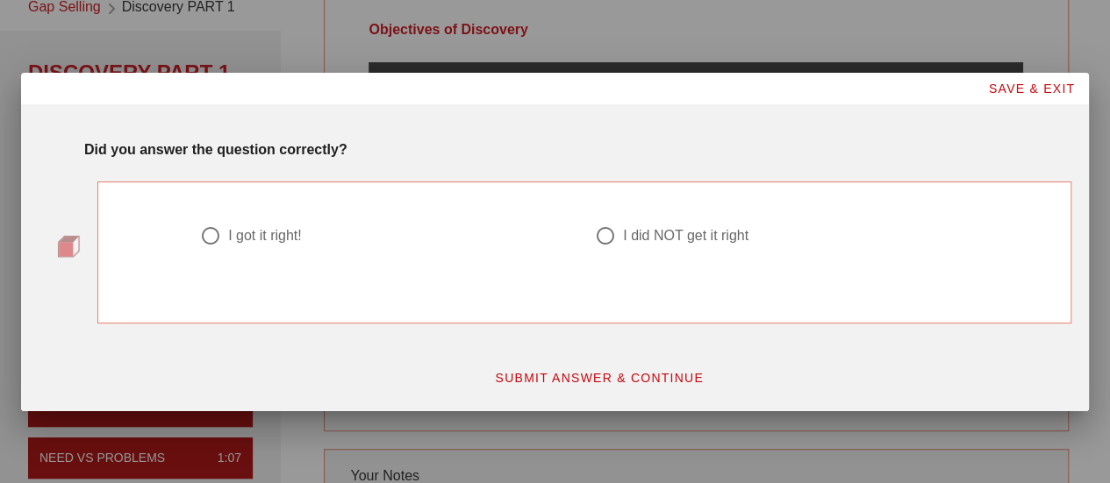
click at [662, 234] on div "I did NOT get it right" at bounding box center [685, 236] width 125 height 18
radio input "true"
click at [608, 378] on span "SUBMIT ANSWER & CONTINUE" at bounding box center [599, 378] width 210 height 14
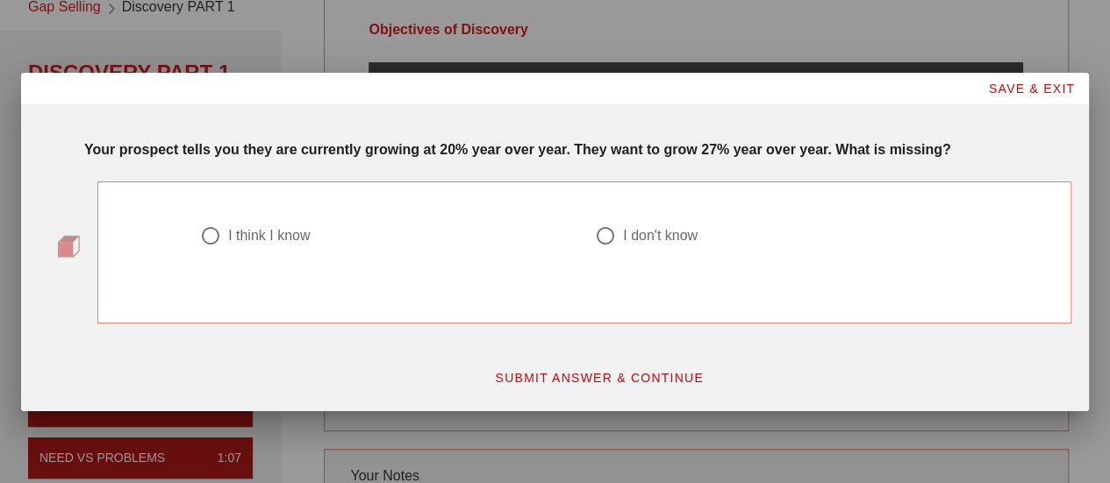
click at [610, 239] on div at bounding box center [605, 236] width 30 height 30
radio input "true"
click at [623, 382] on span "SUBMIT ANSWER & CONTINUE" at bounding box center [599, 378] width 210 height 14
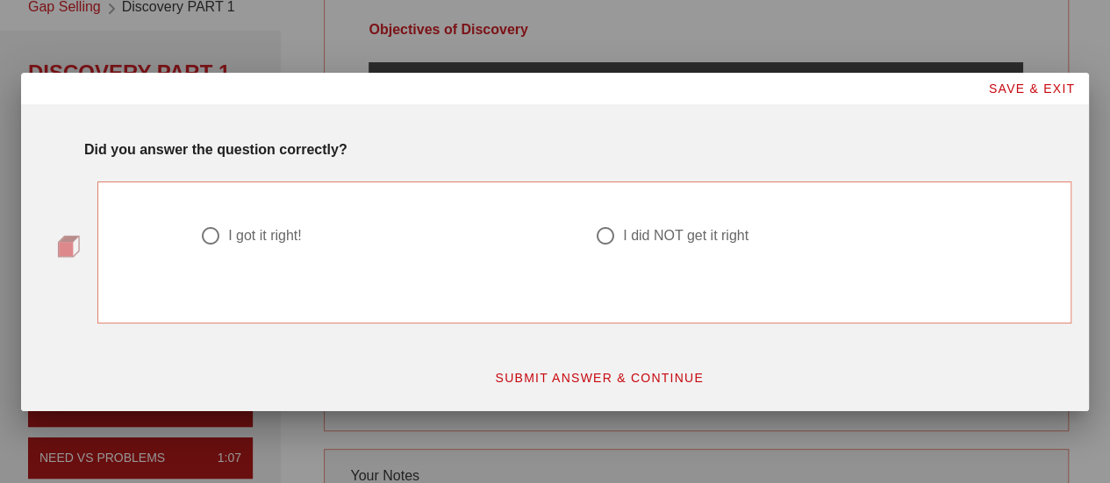
click at [707, 238] on div "I did NOT get it right" at bounding box center [685, 236] width 125 height 18
radio input "true"
click at [558, 376] on span "SUBMIT ANSWER & CONTINUE" at bounding box center [599, 378] width 210 height 14
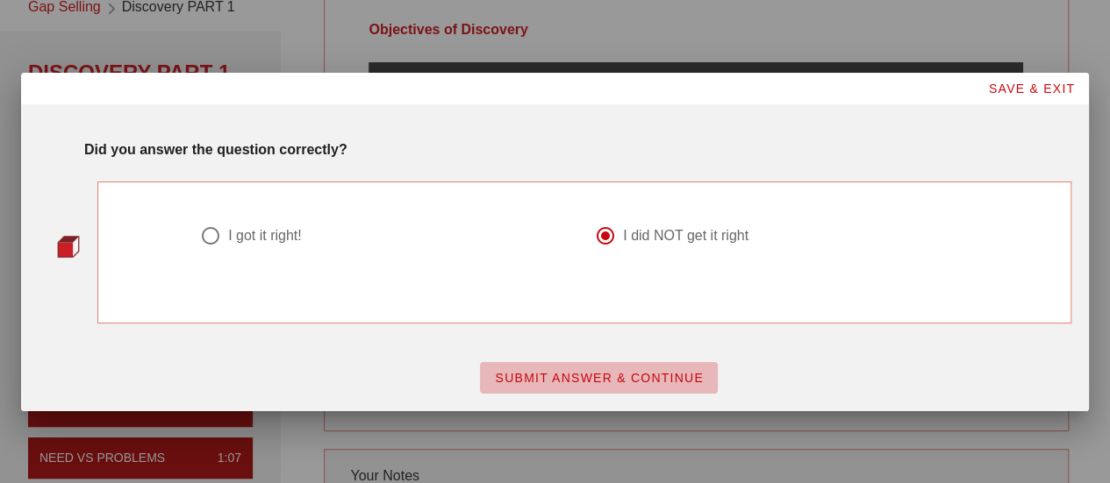
scroll to position [0, 0]
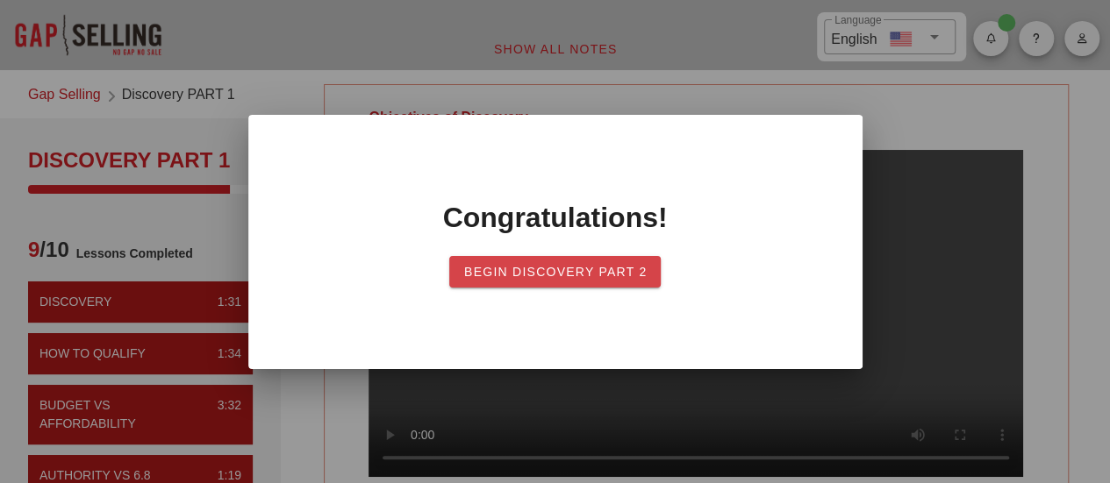
click at [490, 277] on span "Begin Discovery Part 2" at bounding box center [555, 272] width 184 height 14
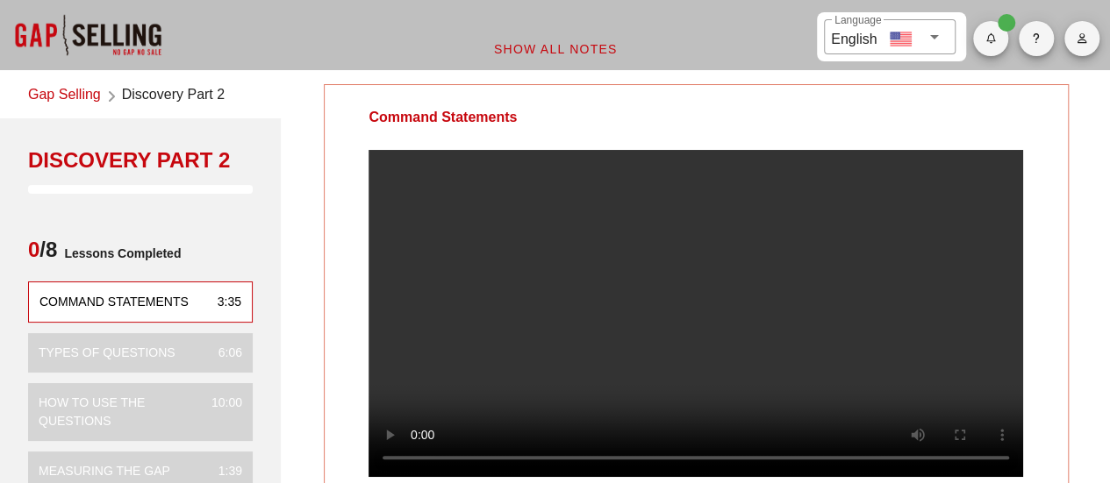
click at [89, 36] on div at bounding box center [87, 35] width 175 height 70
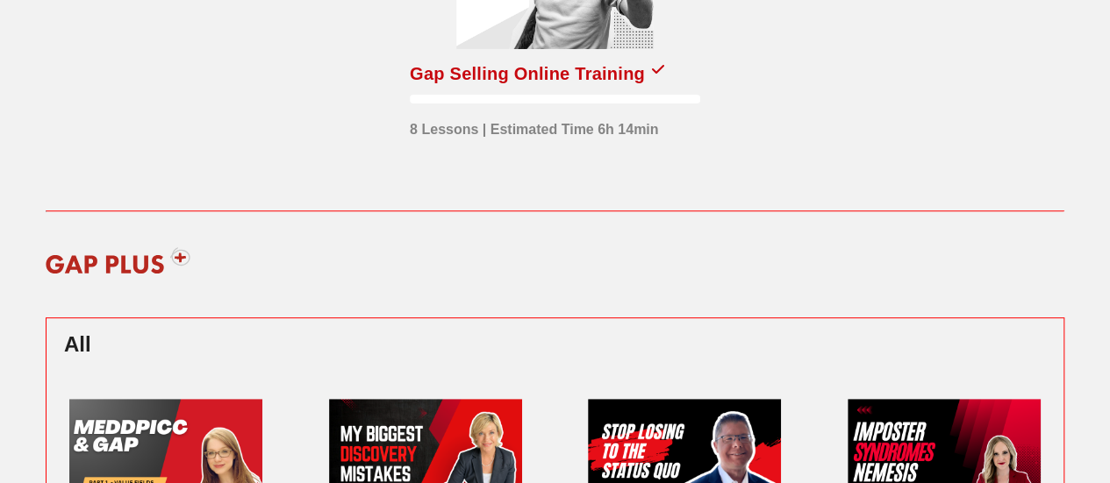
scroll to position [88, 0]
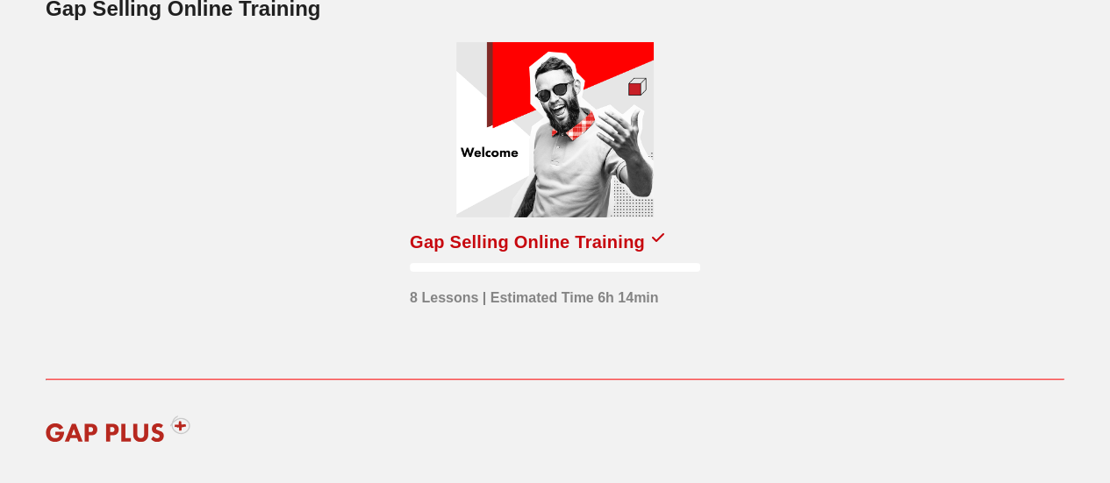
click at [504, 169] on div at bounding box center [554, 129] width 197 height 175
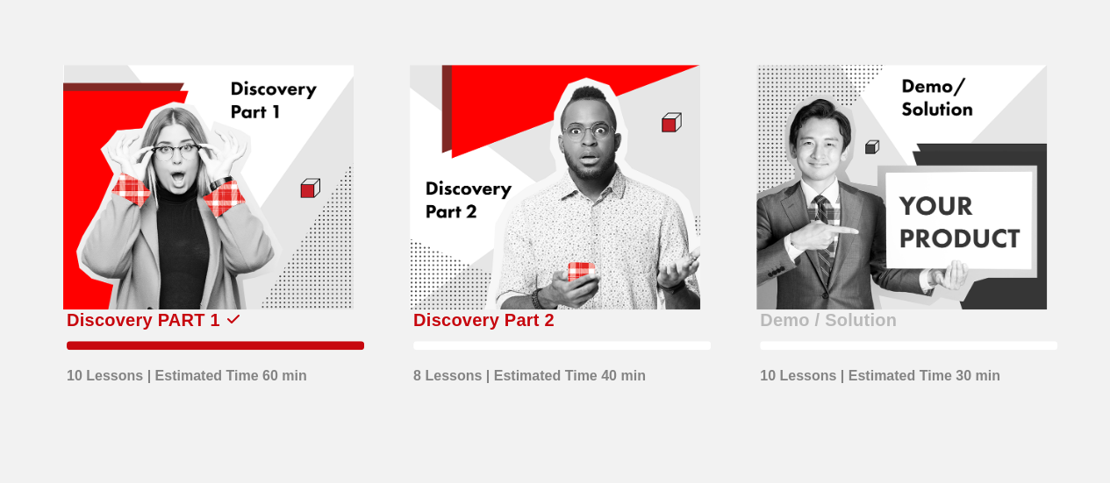
scroll to position [526, 0]
